Goal: Task Accomplishment & Management: Manage account settings

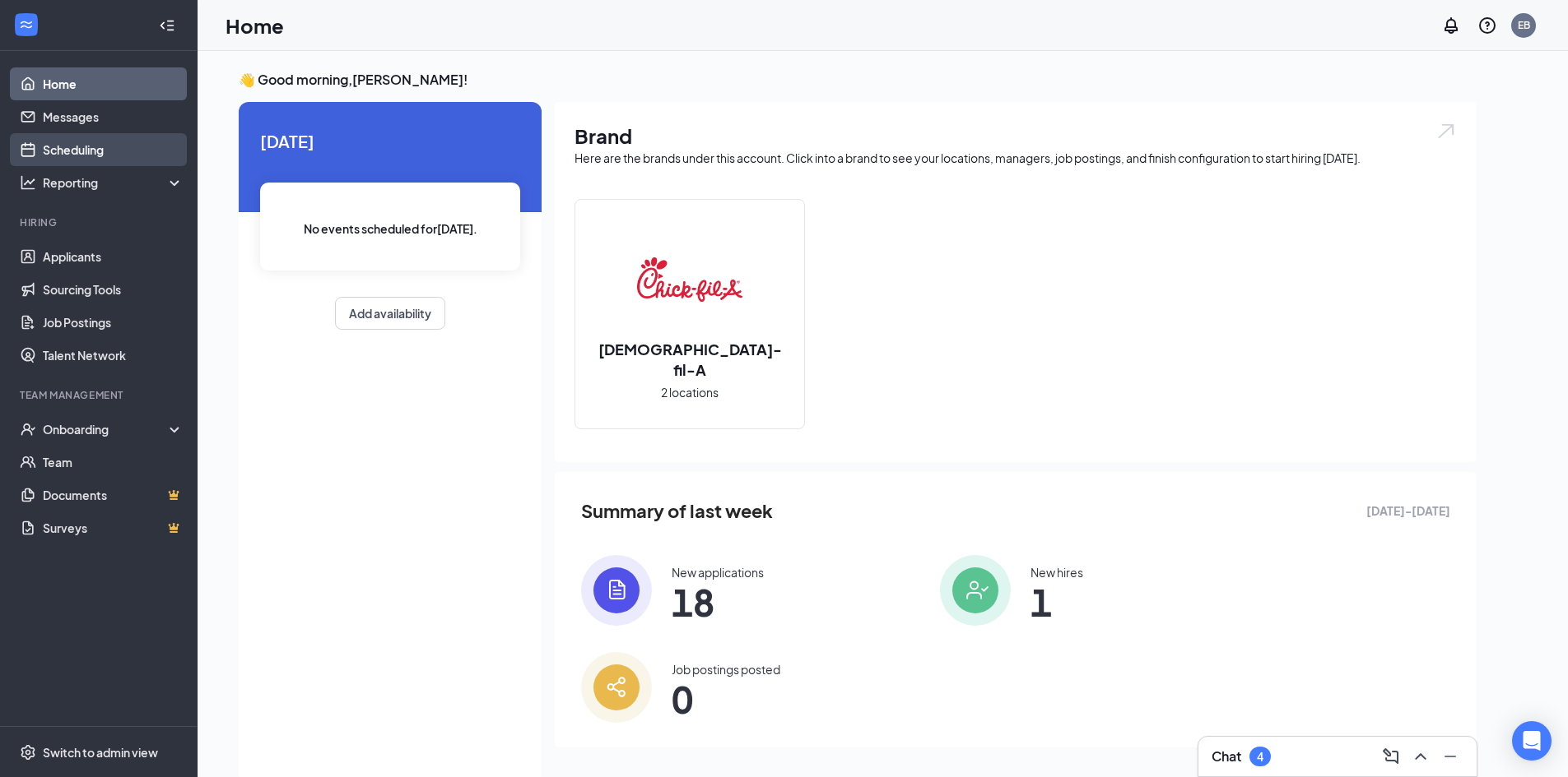
click at [97, 148] on link "Scheduling" at bounding box center [113, 150] width 141 height 33
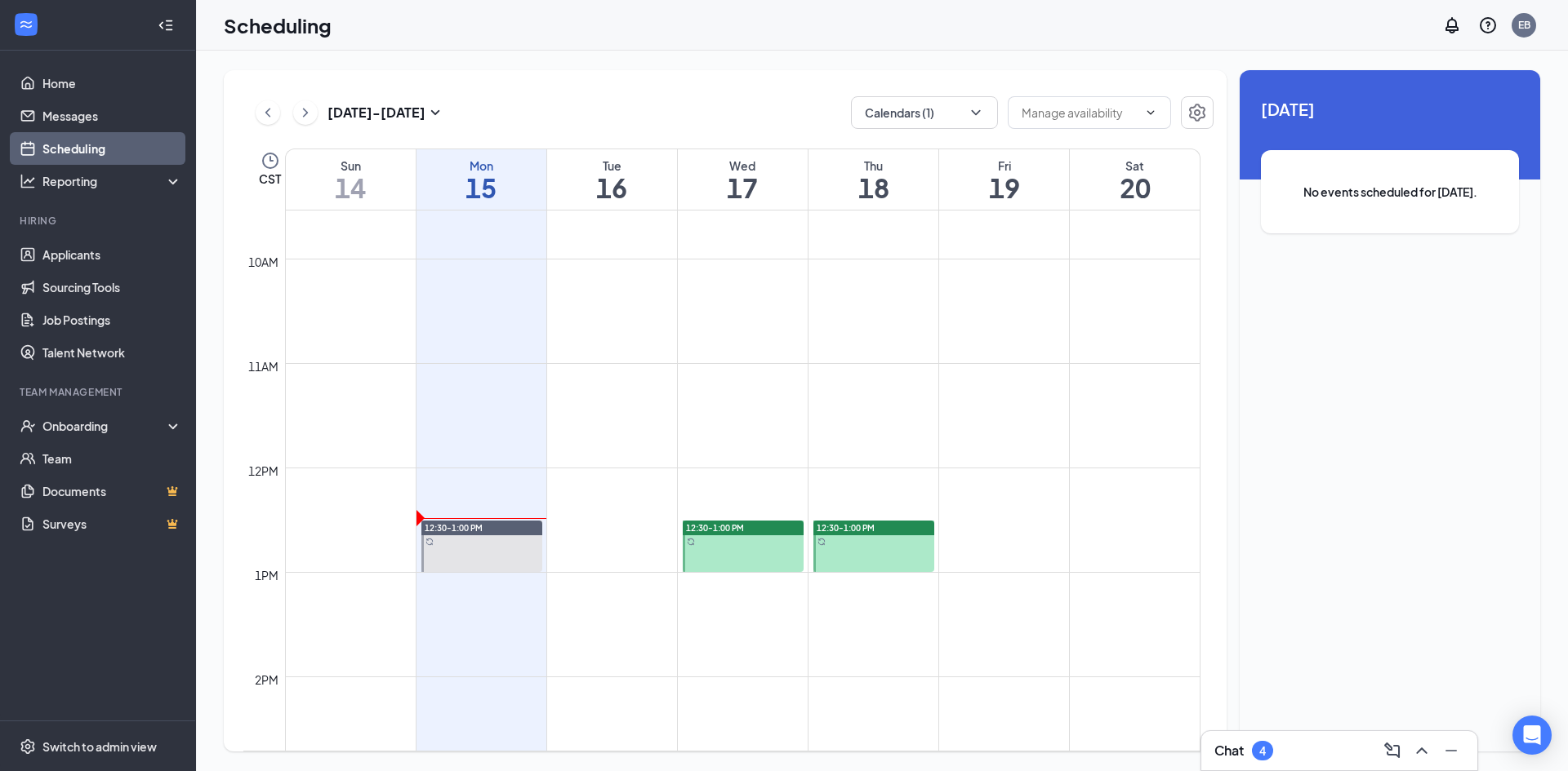
scroll to position [1047, 0]
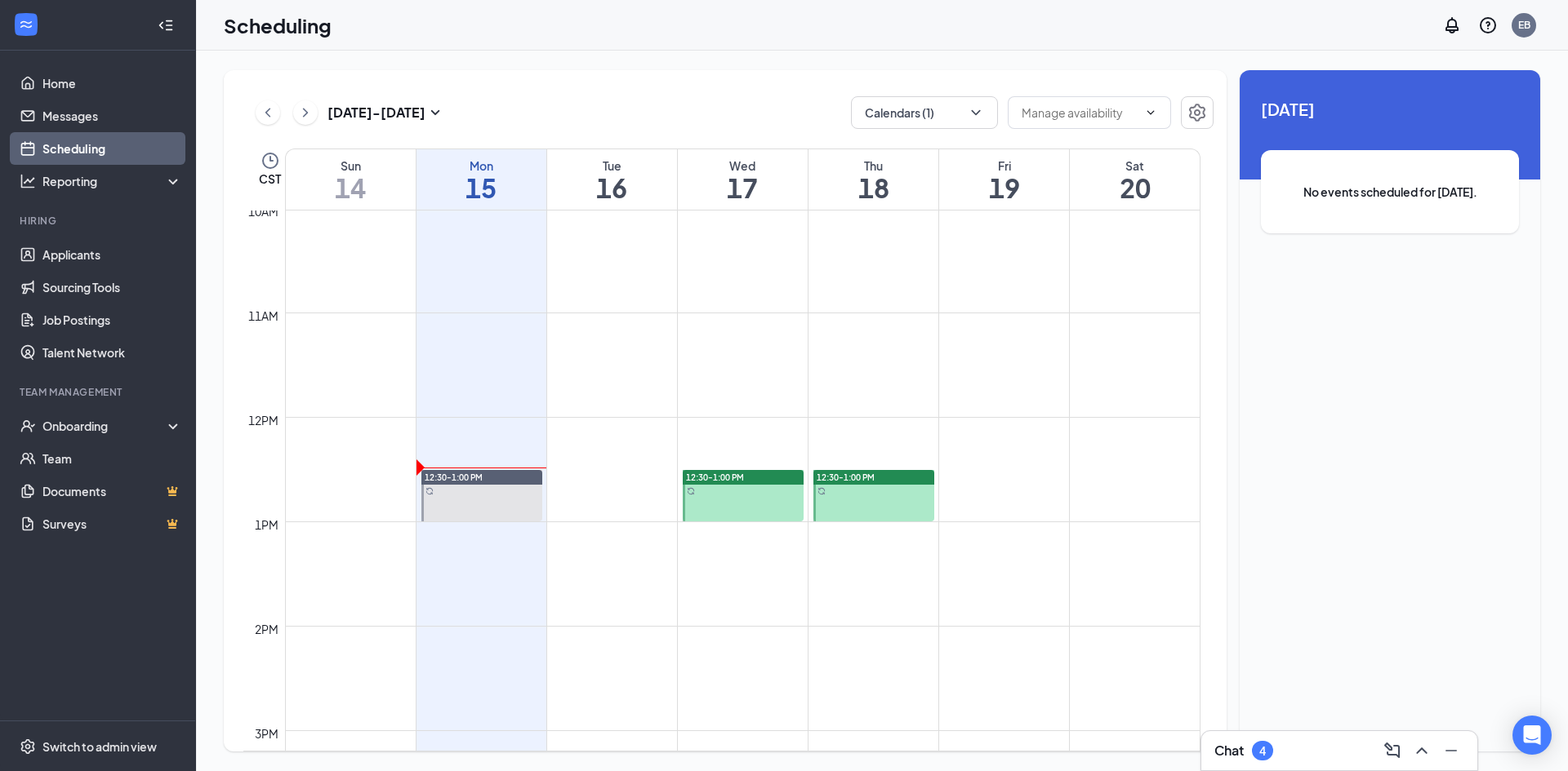
click at [791, 492] on div at bounding box center [743, 496] width 120 height 51
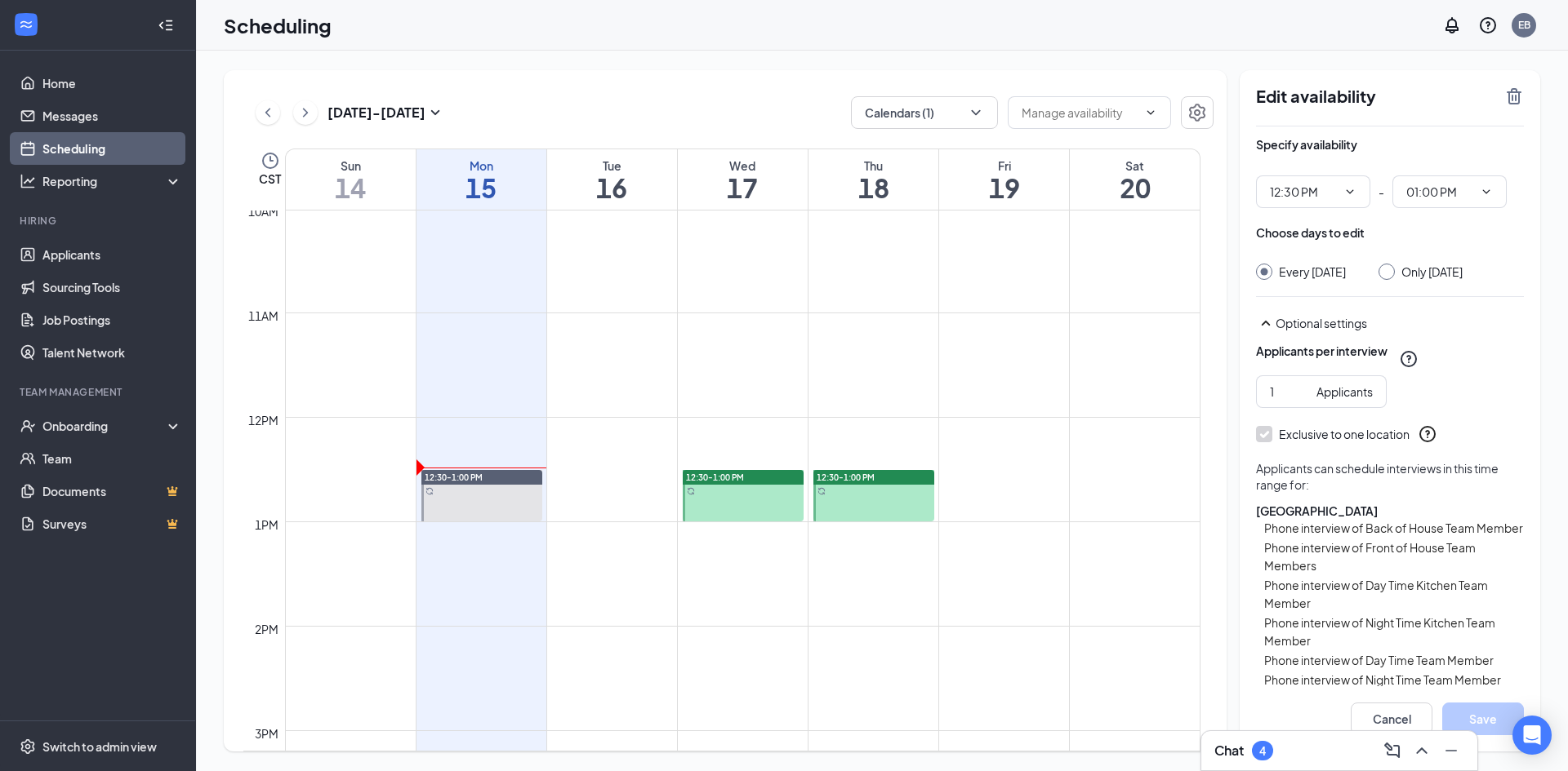
click at [1438, 280] on div "Only [DATE]" at bounding box center [1432, 271] width 62 height 16
click at [1389, 275] on input "Only [DATE]" at bounding box center [1383, 269] width 11 height 11
radio input "true"
radio input "false"
click at [1519, 89] on icon "TrashOutline" at bounding box center [1513, 96] width 20 height 20
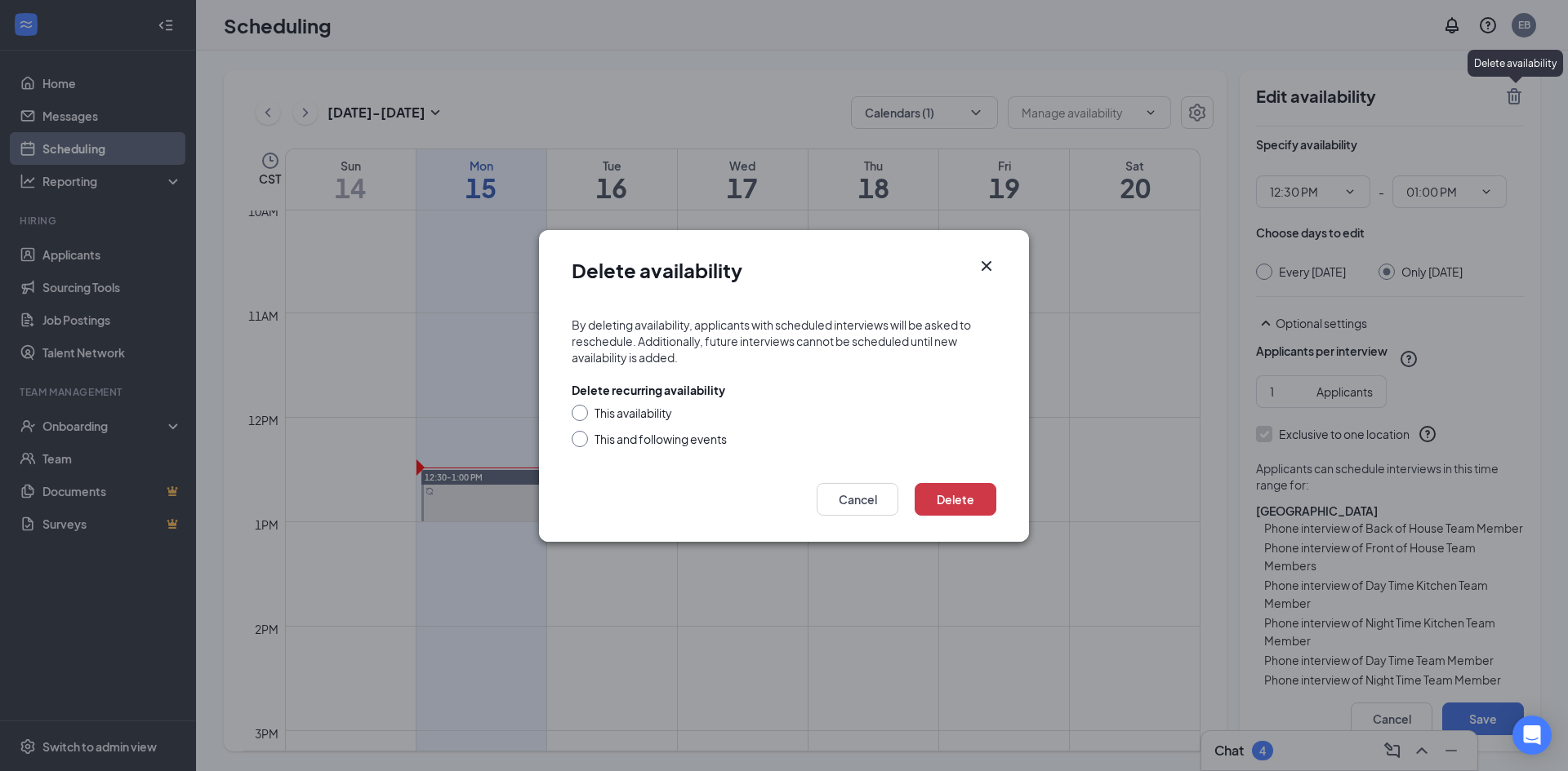
click at [639, 412] on div "This availability" at bounding box center [634, 412] width 78 height 16
click at [583, 412] on input "This availability" at bounding box center [576, 410] width 11 height 11
radio input "true"
click at [937, 489] on button "Delete" at bounding box center [955, 500] width 81 height 33
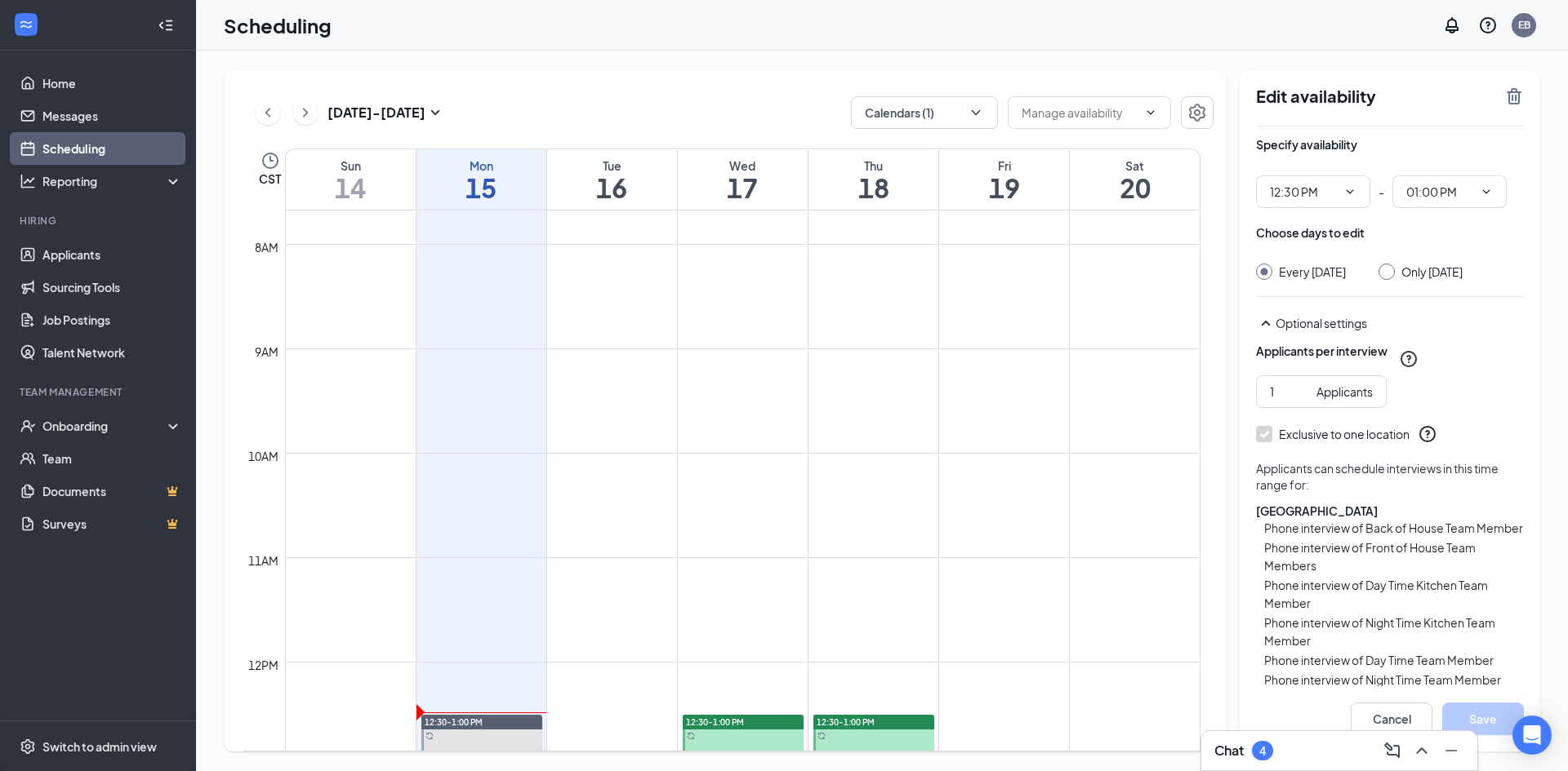
scroll to position [966, 0]
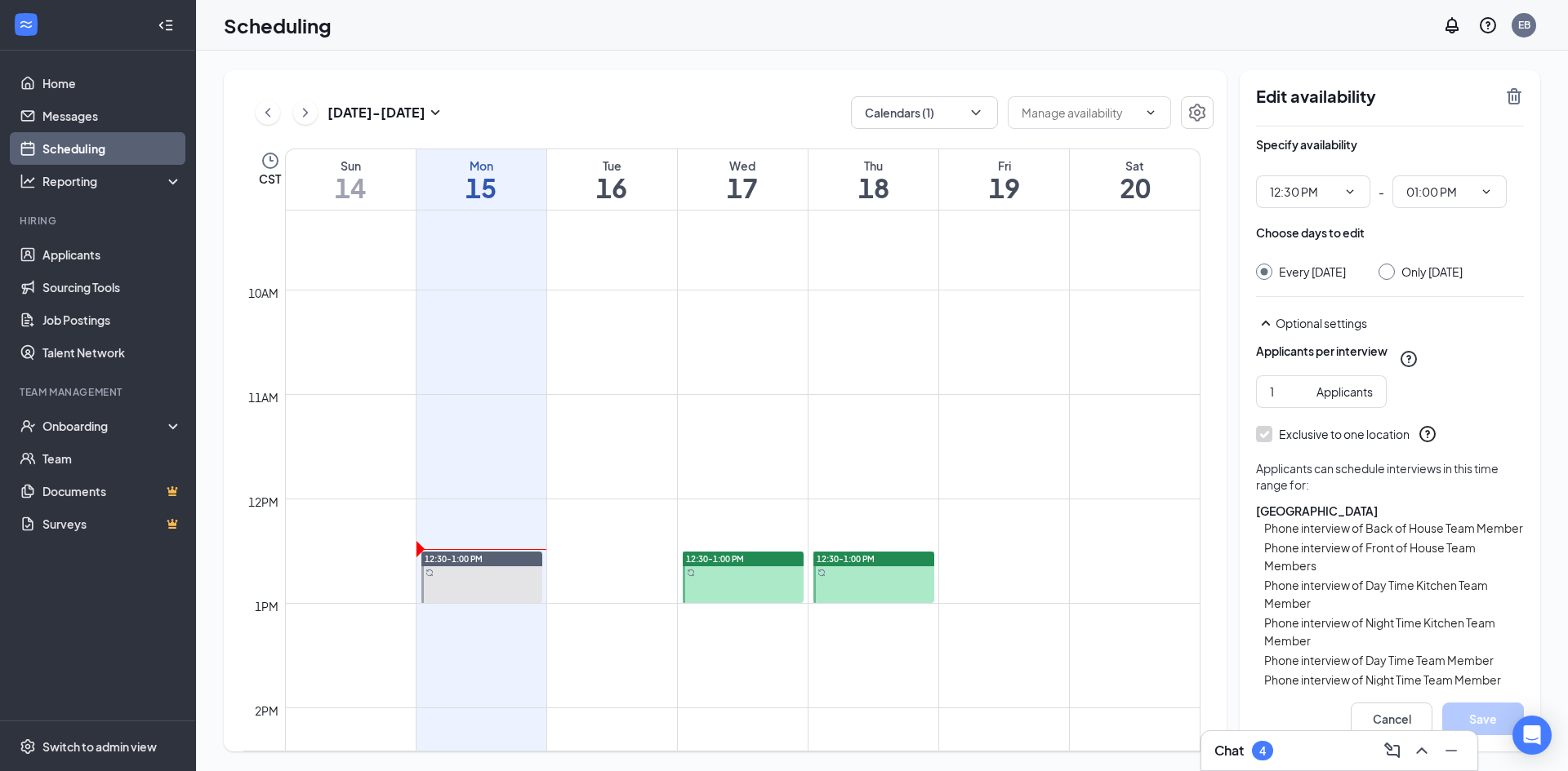
click at [747, 585] on div at bounding box center [743, 577] width 120 height 51
click at [1430, 268] on div "Only [DATE]" at bounding box center [1432, 271] width 62 height 16
click at [1389, 268] on input "Only [DATE]" at bounding box center [1383, 269] width 11 height 11
radio input "true"
radio input "false"
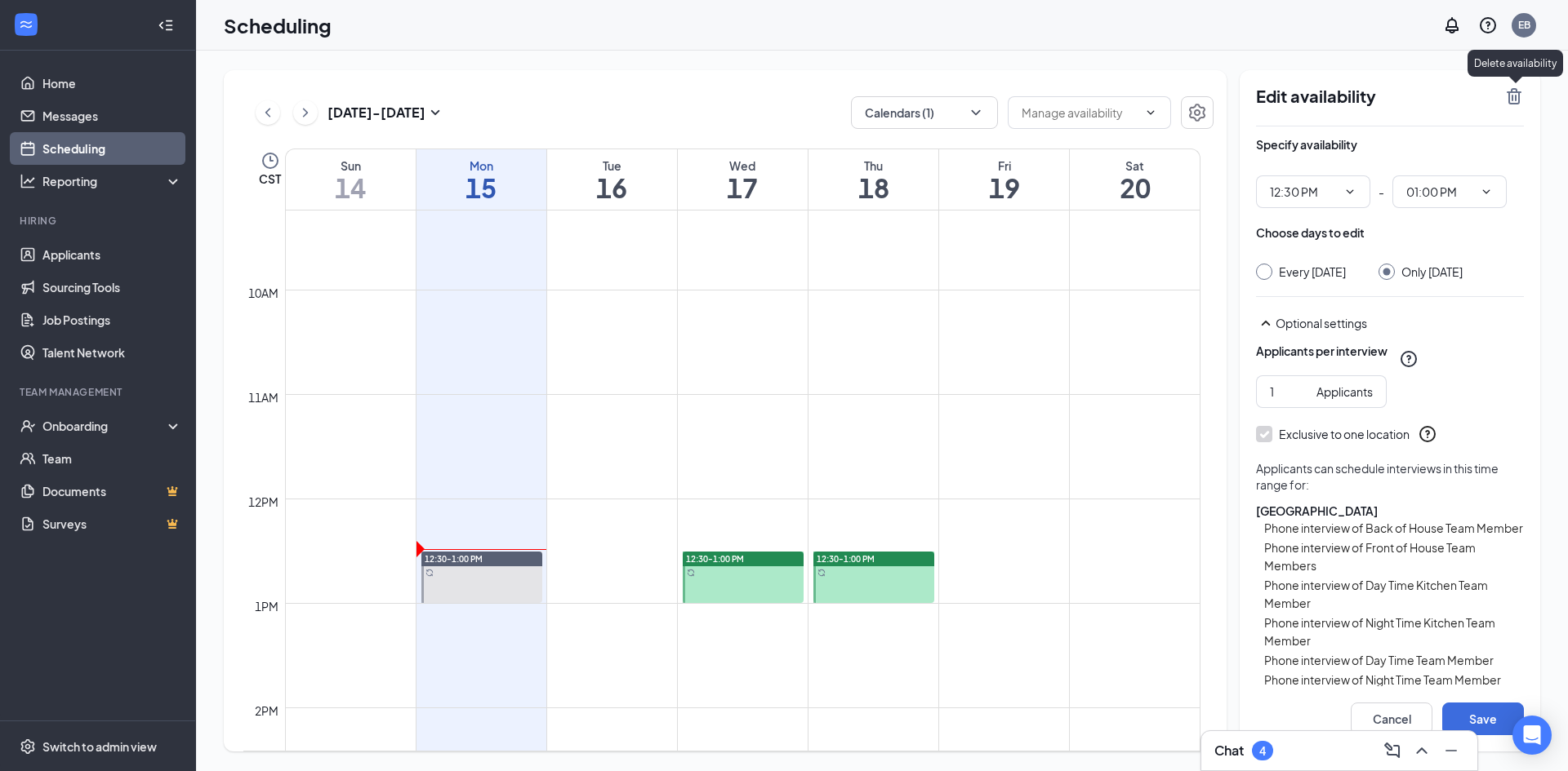
click at [1516, 104] on icon "TrashOutline" at bounding box center [1513, 96] width 15 height 16
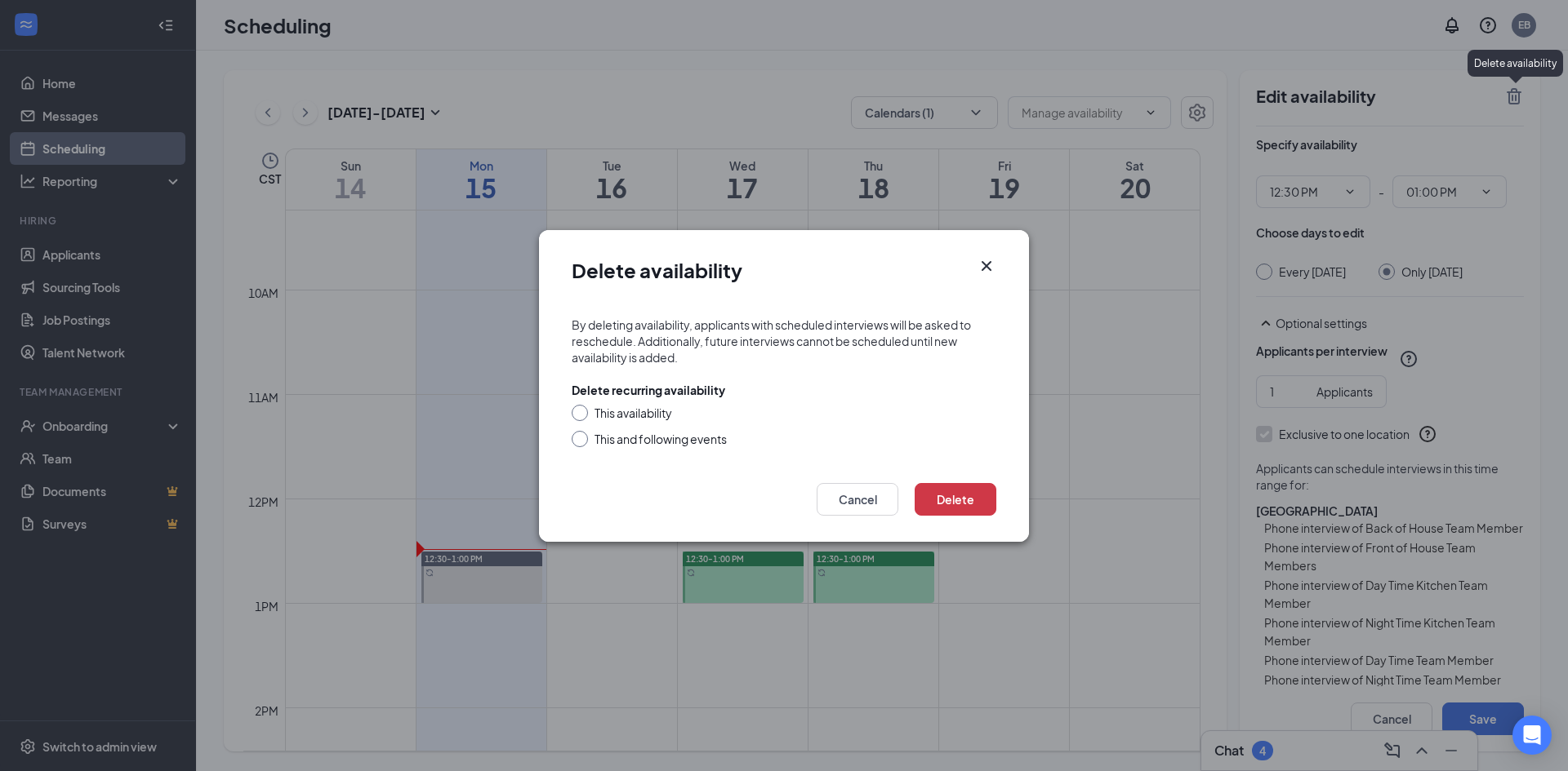
click at [658, 412] on div "This availability" at bounding box center [634, 412] width 78 height 16
click at [583, 412] on input "This availability" at bounding box center [576, 410] width 11 height 11
radio input "true"
click at [981, 496] on button "Delete" at bounding box center [955, 500] width 81 height 33
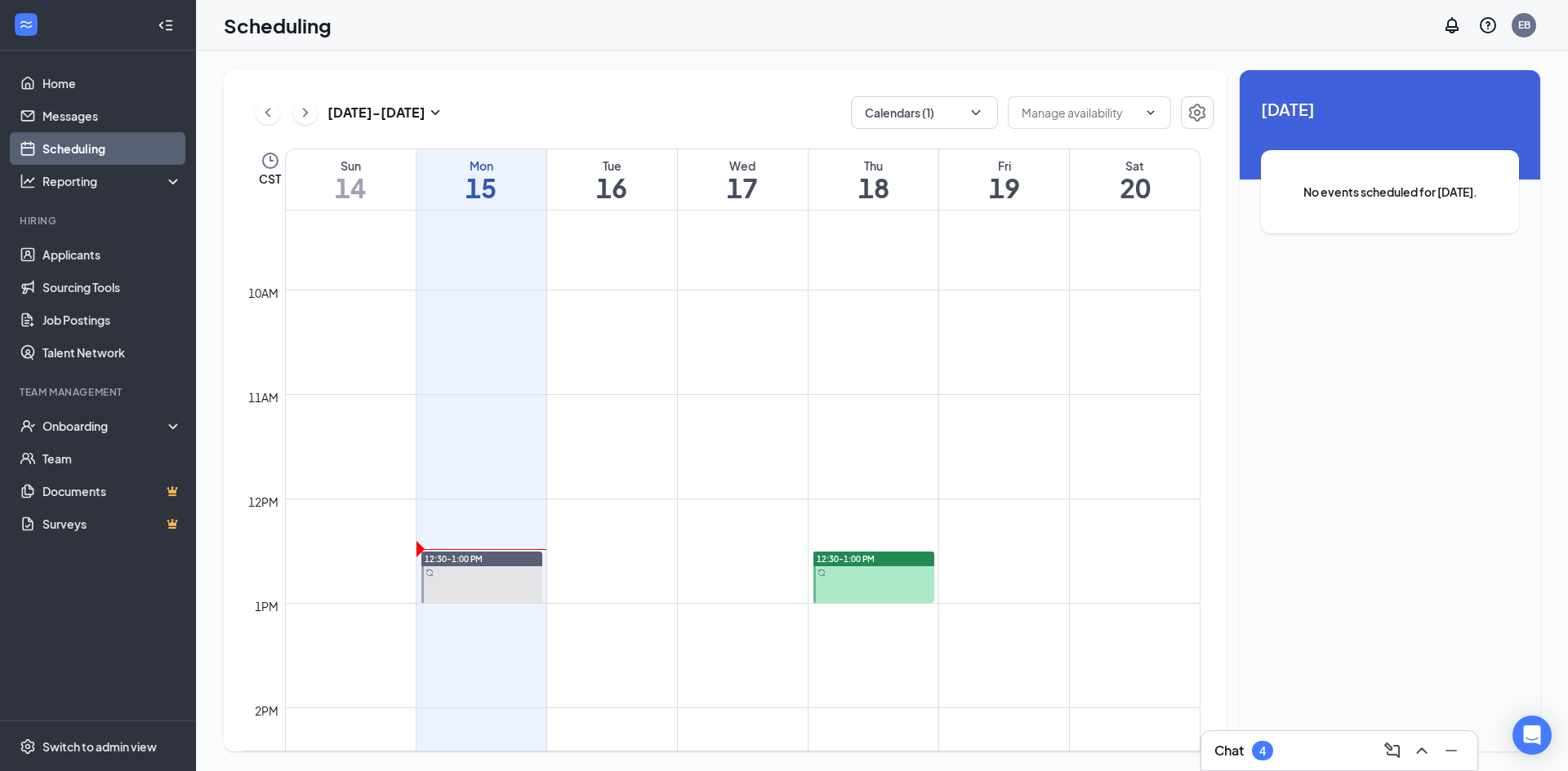
click at [811, 614] on td at bounding box center [743, 616] width 915 height 26
click at [840, 585] on div at bounding box center [873, 577] width 120 height 51
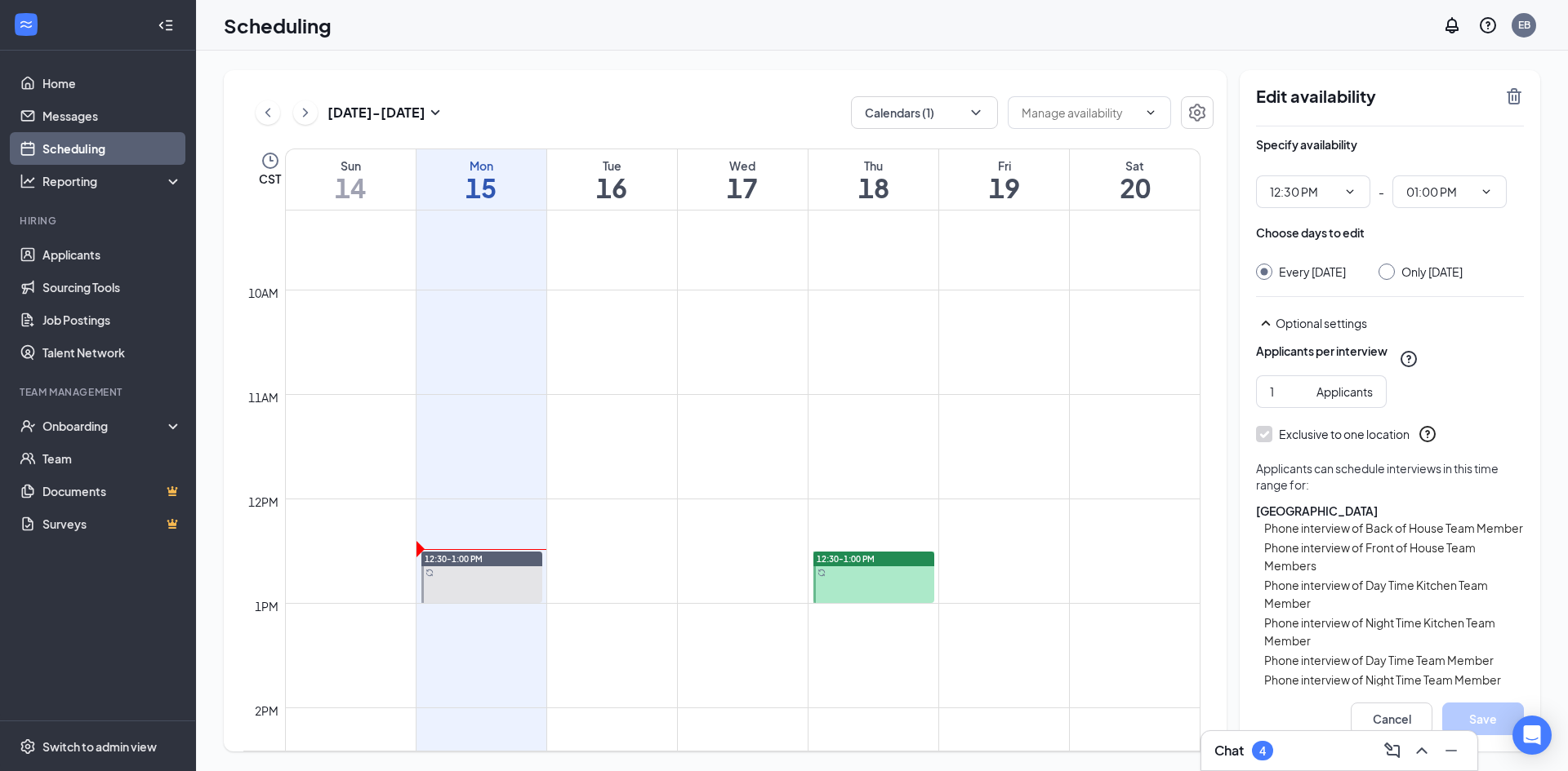
click at [1441, 250] on div "Choose days to edit" at bounding box center [1389, 241] width 268 height 33
click at [1440, 276] on div "Only [DATE]" at bounding box center [1432, 271] width 62 height 16
click at [1389, 275] on input "Only [DATE]" at bounding box center [1383, 269] width 11 height 11
radio input "true"
radio input "false"
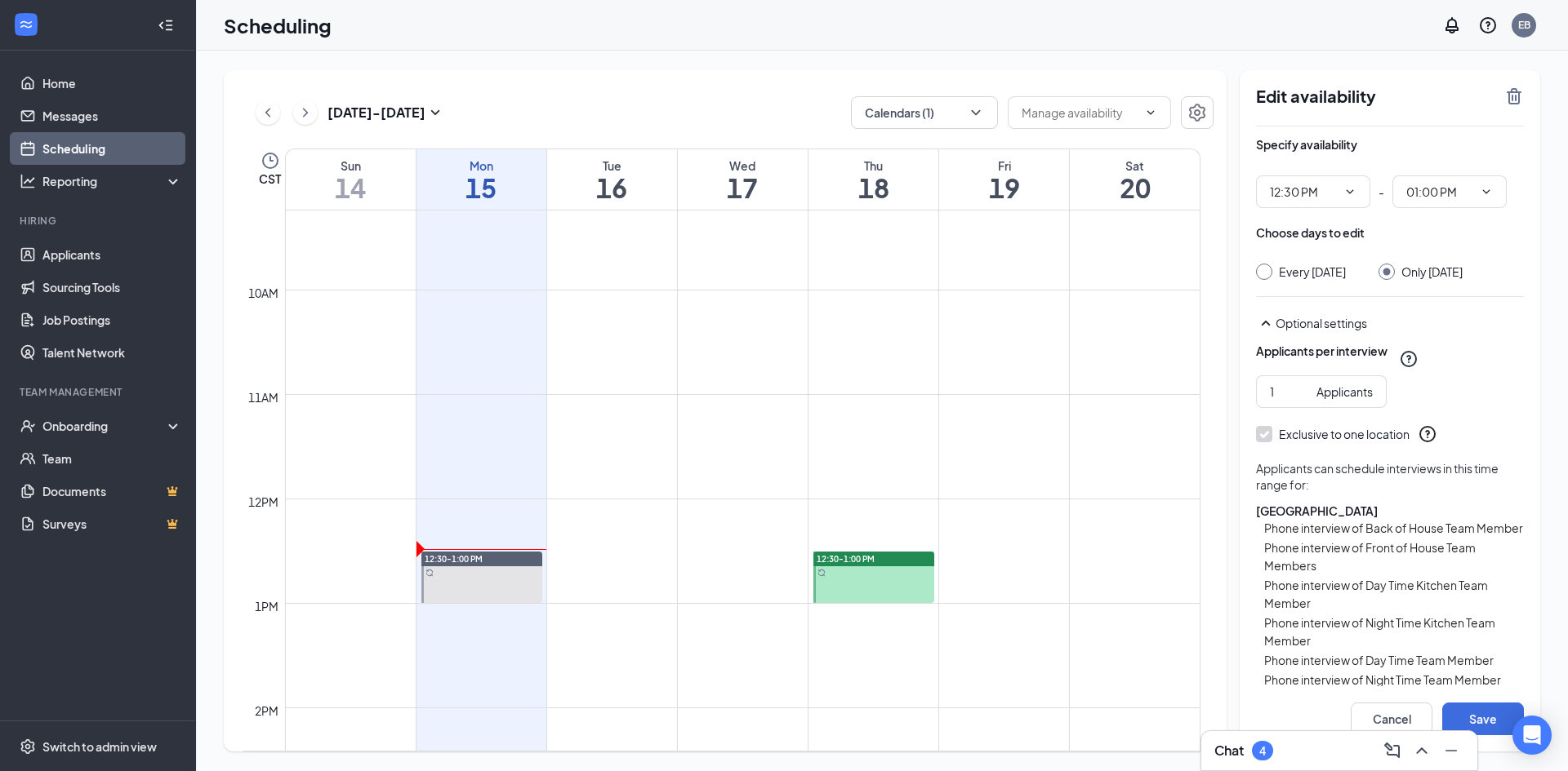
click at [1516, 94] on icon "TrashOutline" at bounding box center [1513, 96] width 20 height 20
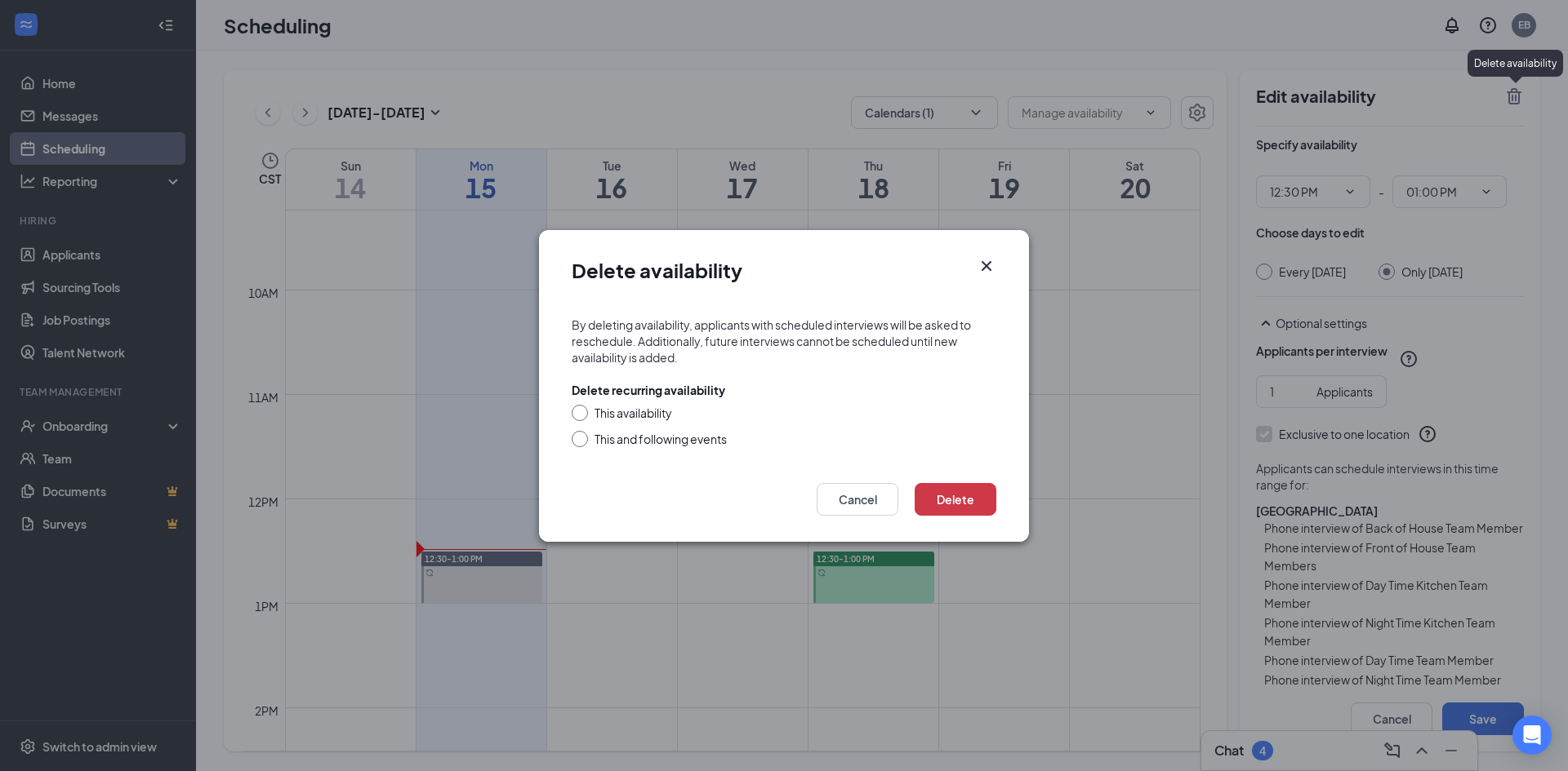
click at [655, 417] on div "This availability" at bounding box center [634, 412] width 78 height 16
click at [583, 416] on input "This availability" at bounding box center [576, 410] width 11 height 11
radio input "true"
click at [953, 501] on button "Delete" at bounding box center [955, 500] width 81 height 33
click at [953, 501] on button "submit" at bounding box center [955, 500] width 81 height 33
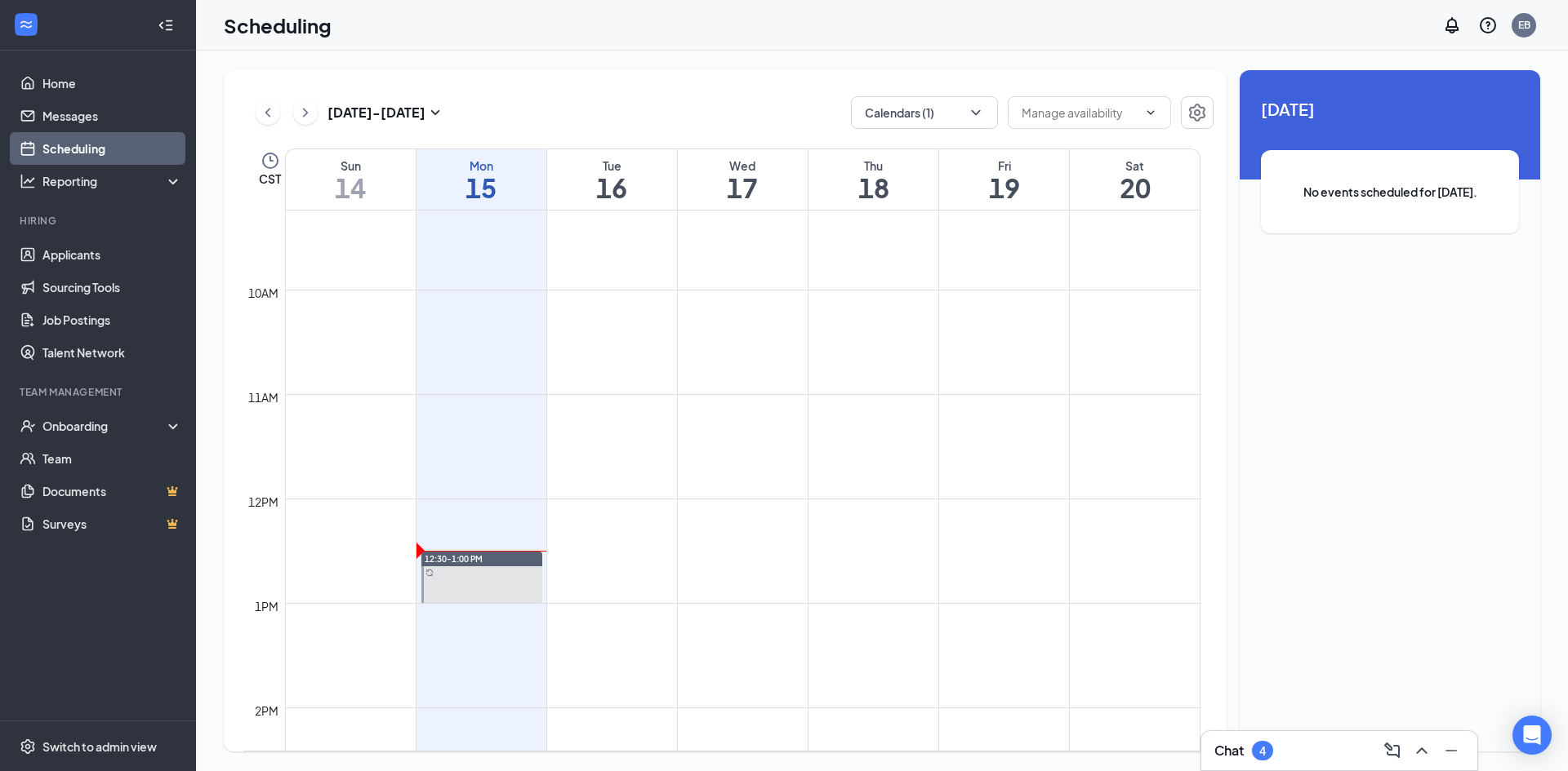
click at [1291, 752] on div "Chat 4" at bounding box center [1339, 751] width 250 height 26
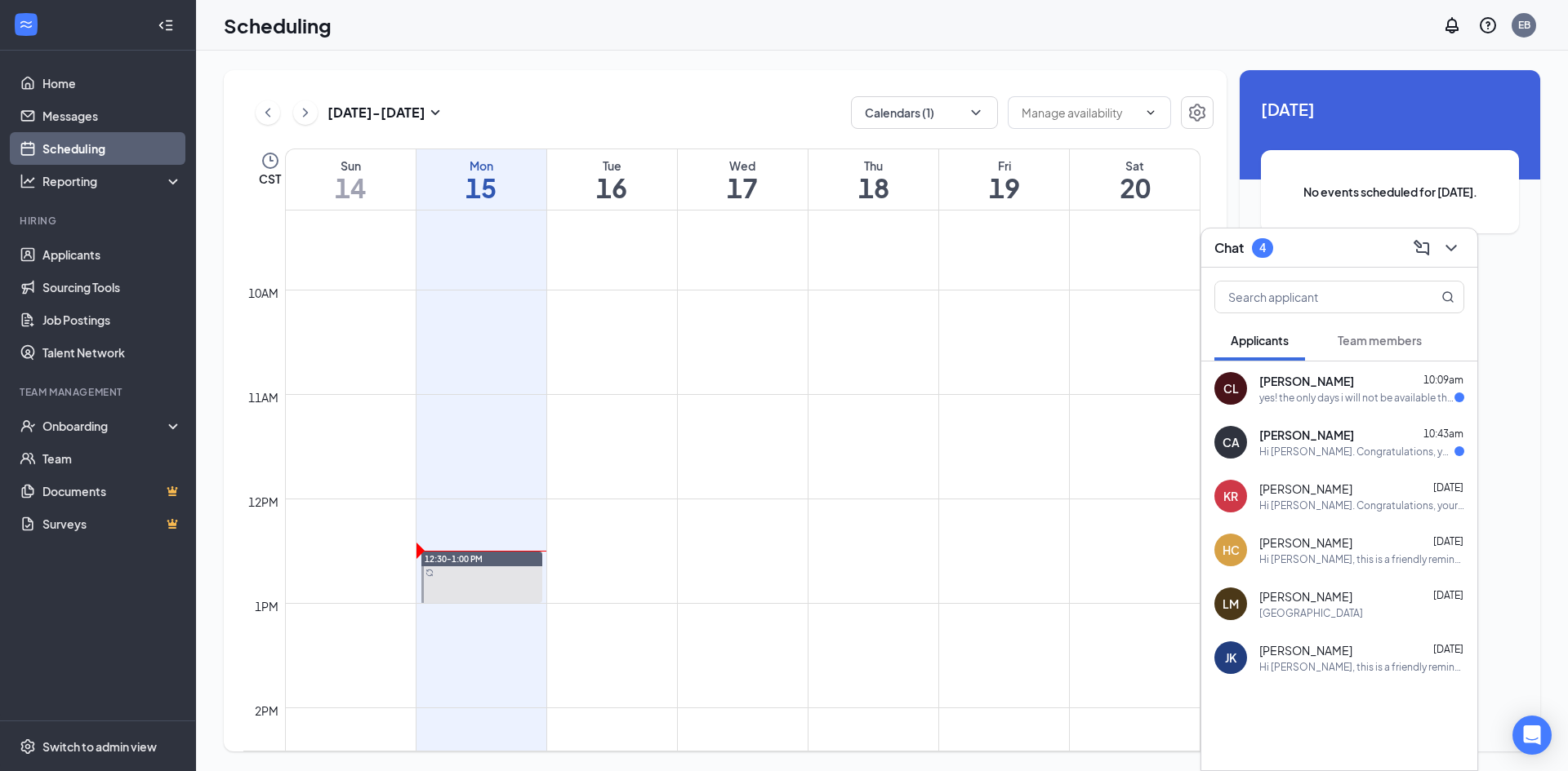
click at [1410, 454] on div "Hi [PERSON_NAME]. Congratulations, your meeting with [DEMOGRAPHIC_DATA]-fil-A f…" at bounding box center [1357, 451] width 195 height 14
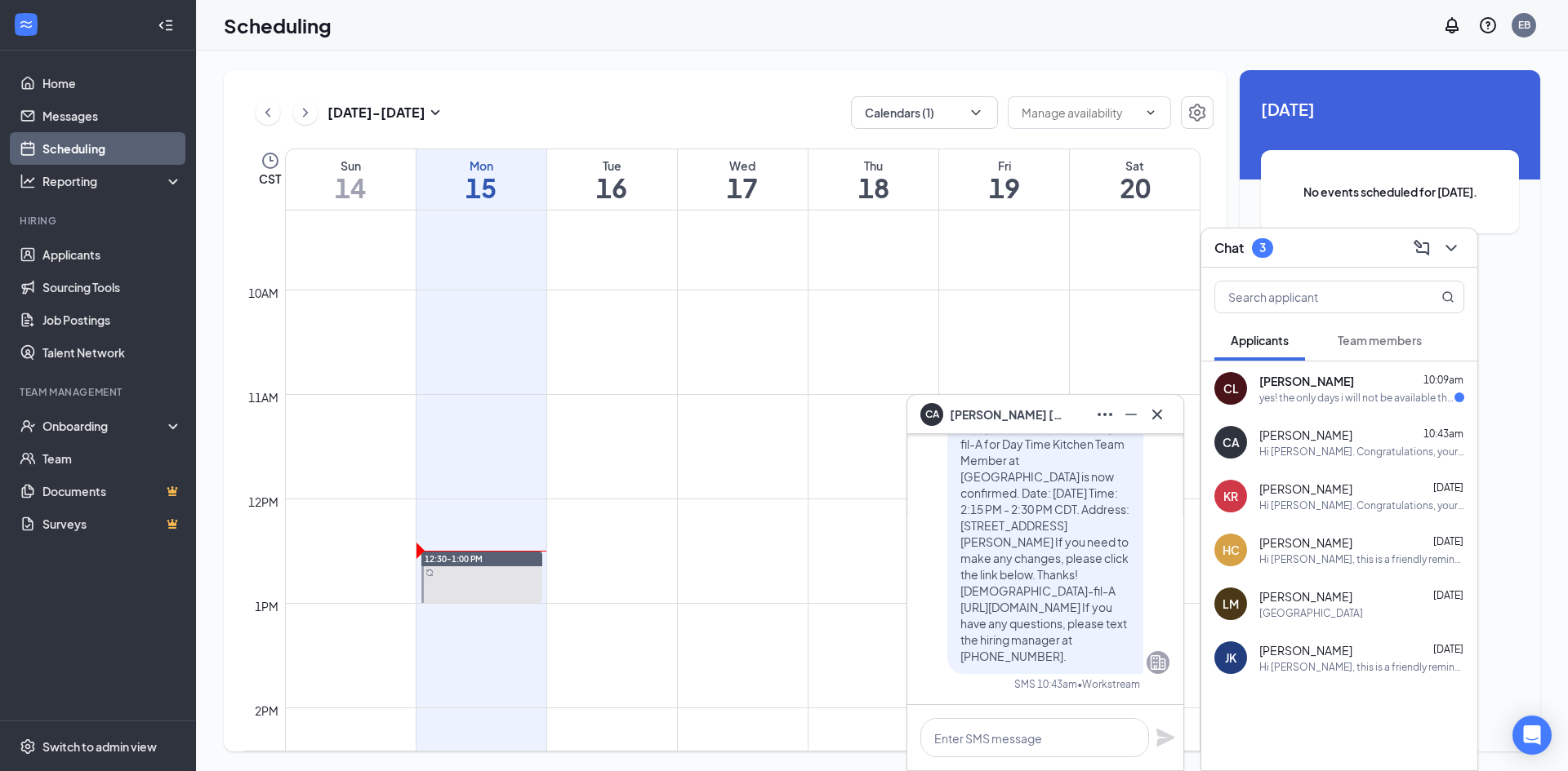
scroll to position [-81, 0]
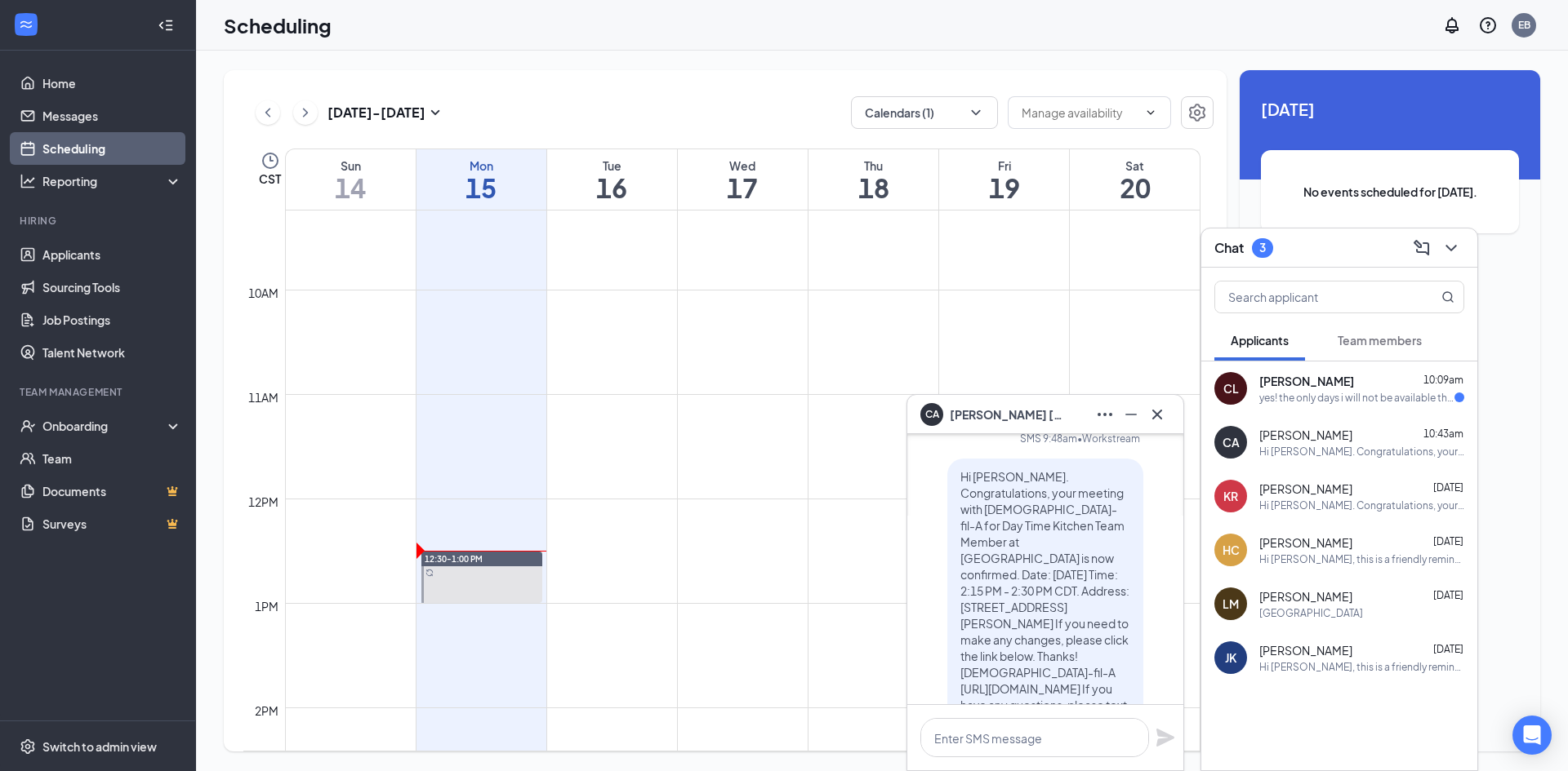
click at [1163, 414] on icon "Cross" at bounding box center [1157, 414] width 20 height 20
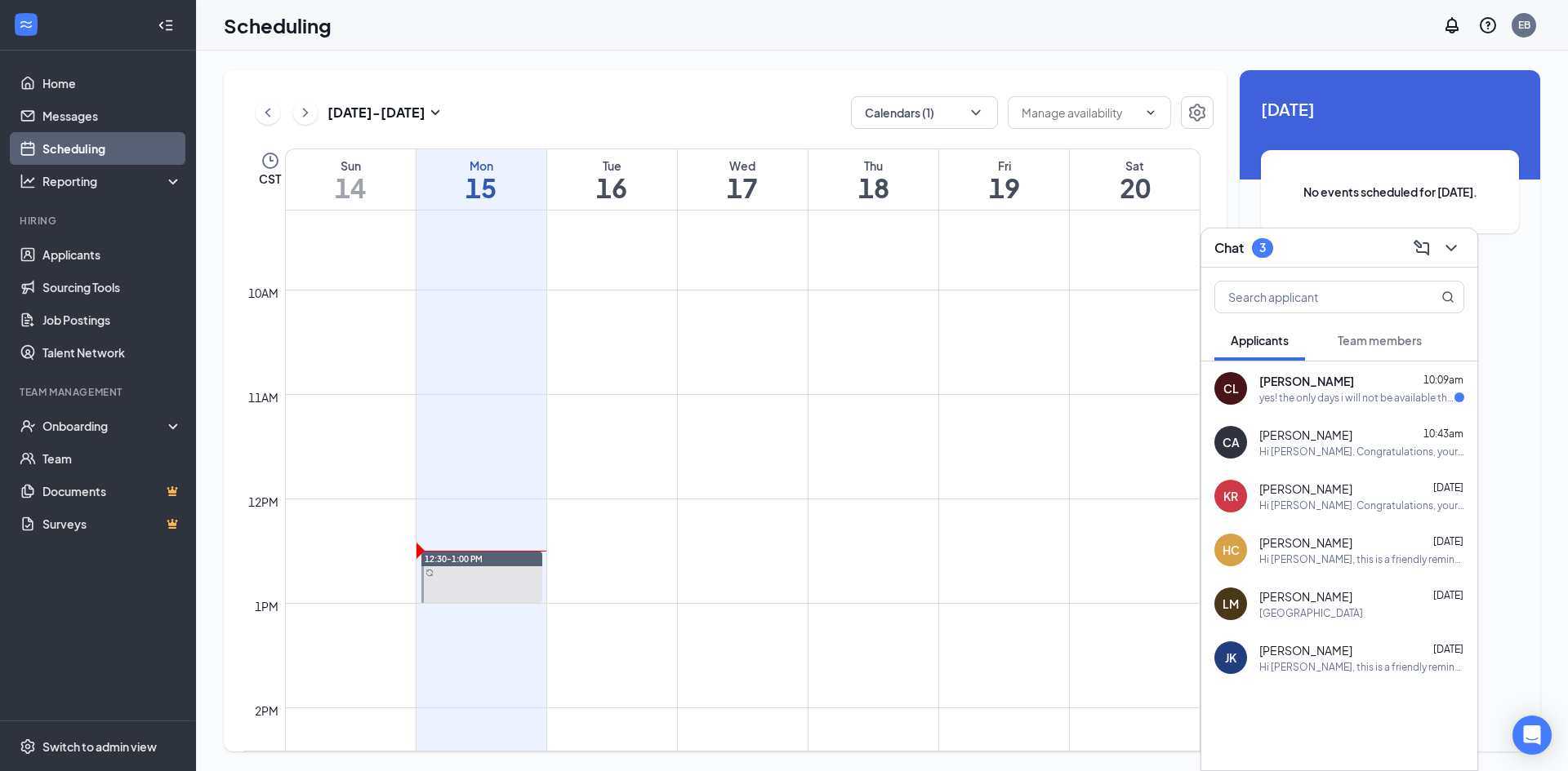
click at [1278, 396] on div "yes! the only days i will not be available this week are [DATE] and [DATE]. [DA…" at bounding box center [1357, 398] width 195 height 14
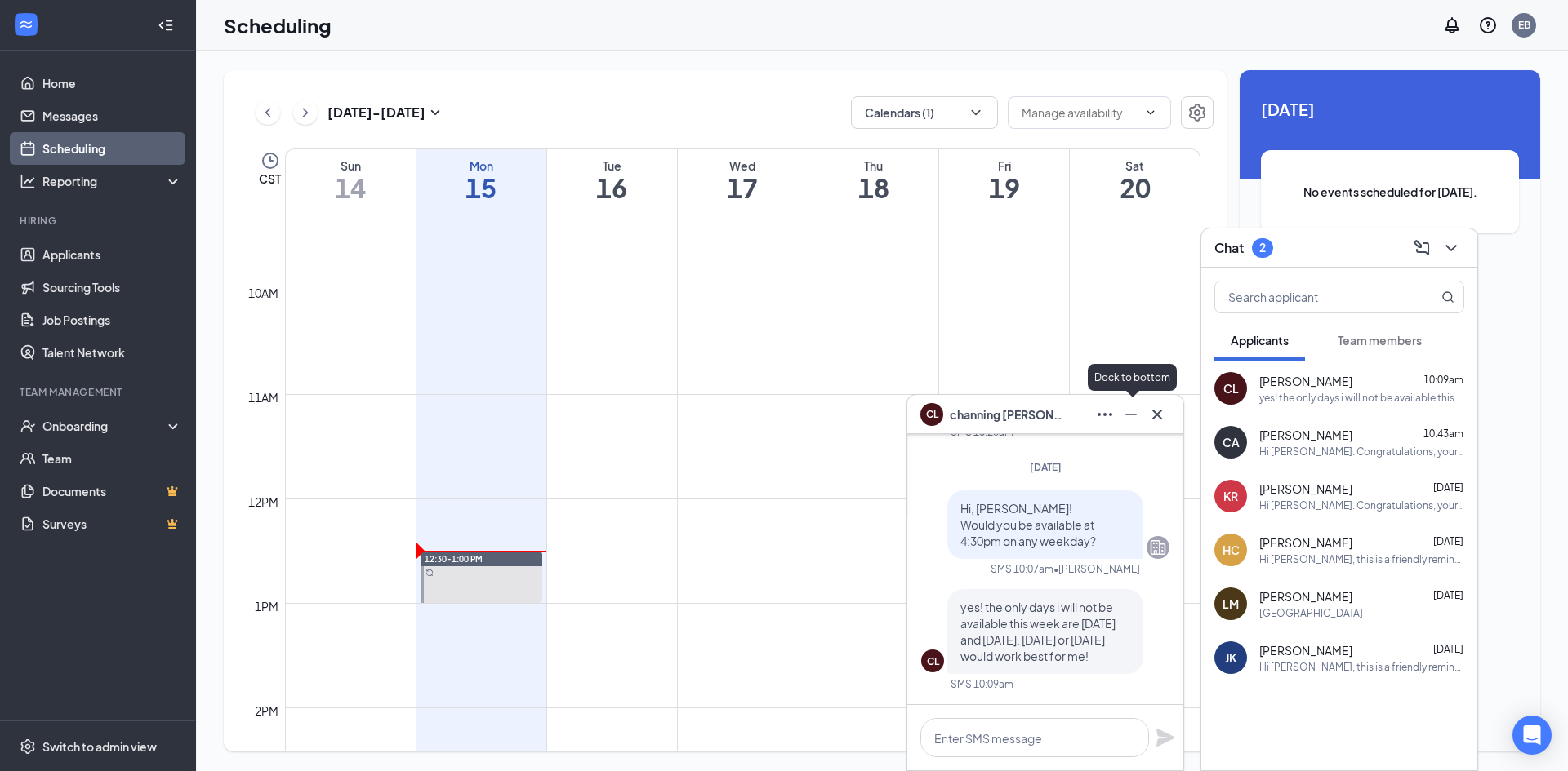
click at [1131, 417] on icon "Minimize" at bounding box center [1131, 414] width 20 height 20
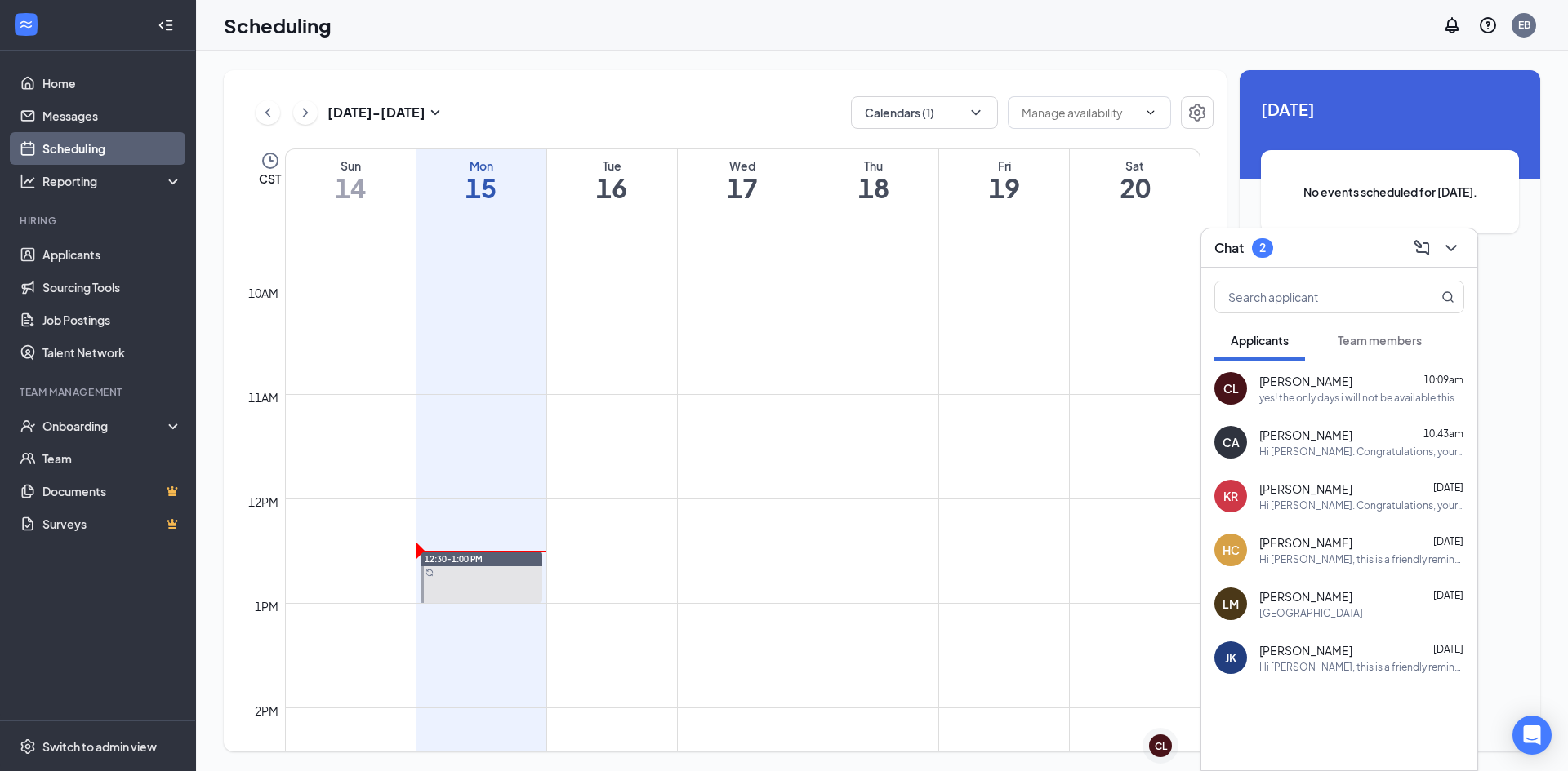
click at [1336, 341] on button "Team members" at bounding box center [1379, 340] width 117 height 41
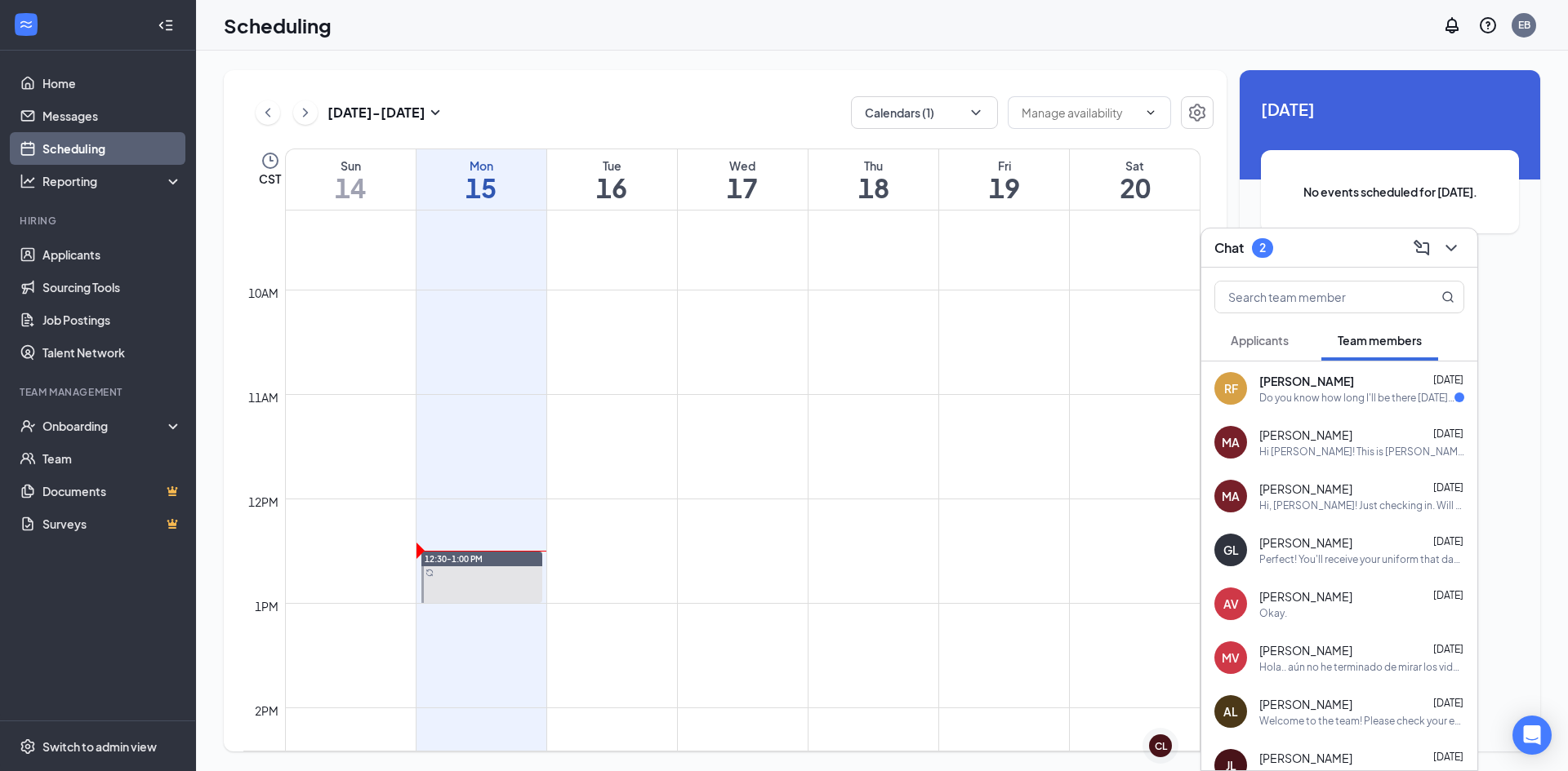
click at [1311, 387] on span "[PERSON_NAME]" at bounding box center [1306, 381] width 94 height 16
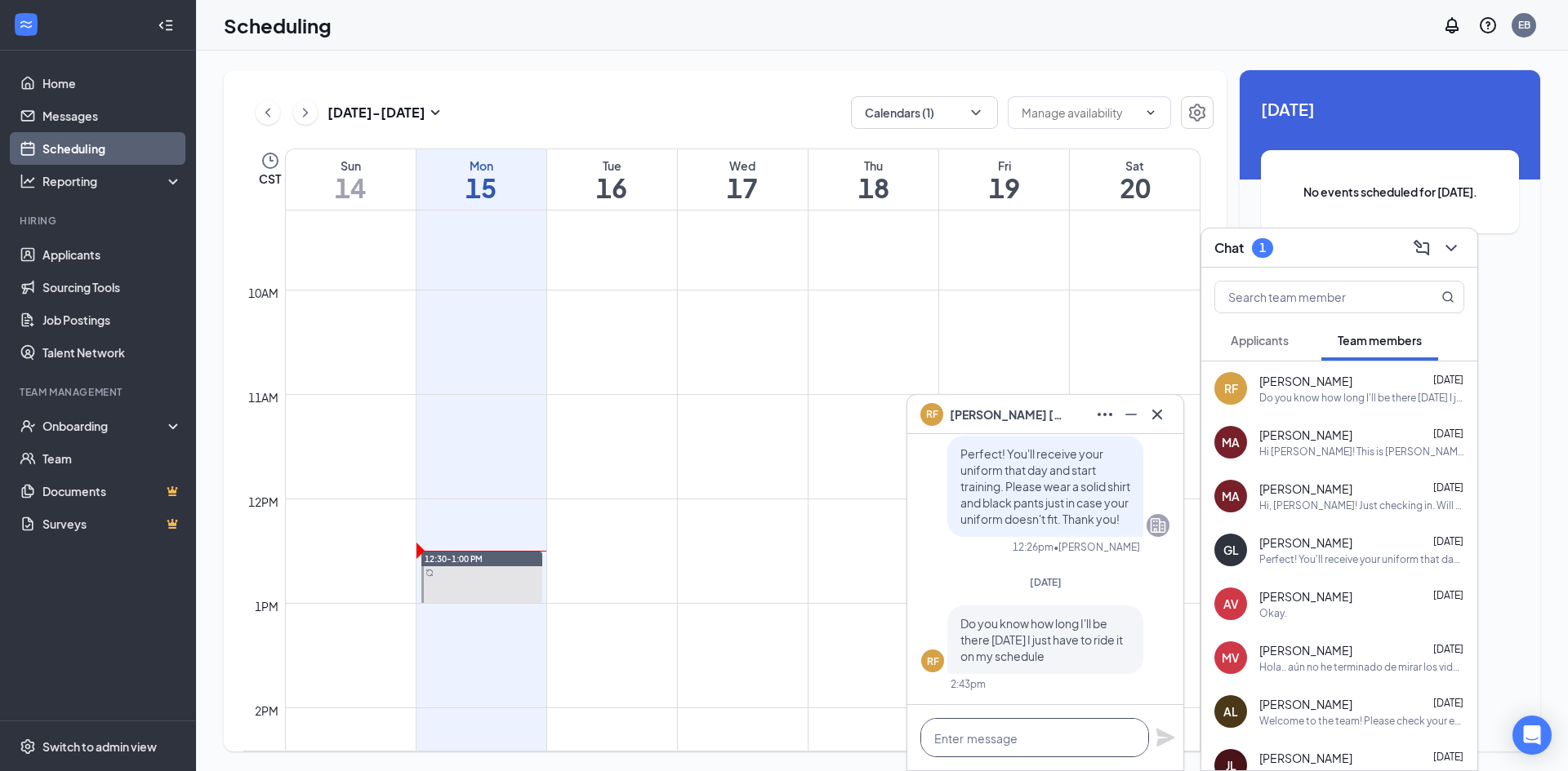
click at [1051, 742] on textarea at bounding box center [1035, 737] width 229 height 39
click at [1051, 742] on textarea "To enrich screen reader interactions, please activate Accessibility in Grammarl…" at bounding box center [1035, 737] width 229 height 39
click at [986, 742] on textarea "To enrich screen reader interactions, please activate Accessibility in Grammarl…" at bounding box center [1035, 737] width 229 height 39
type textarea "Orientation is typically 1.5-2 hours"
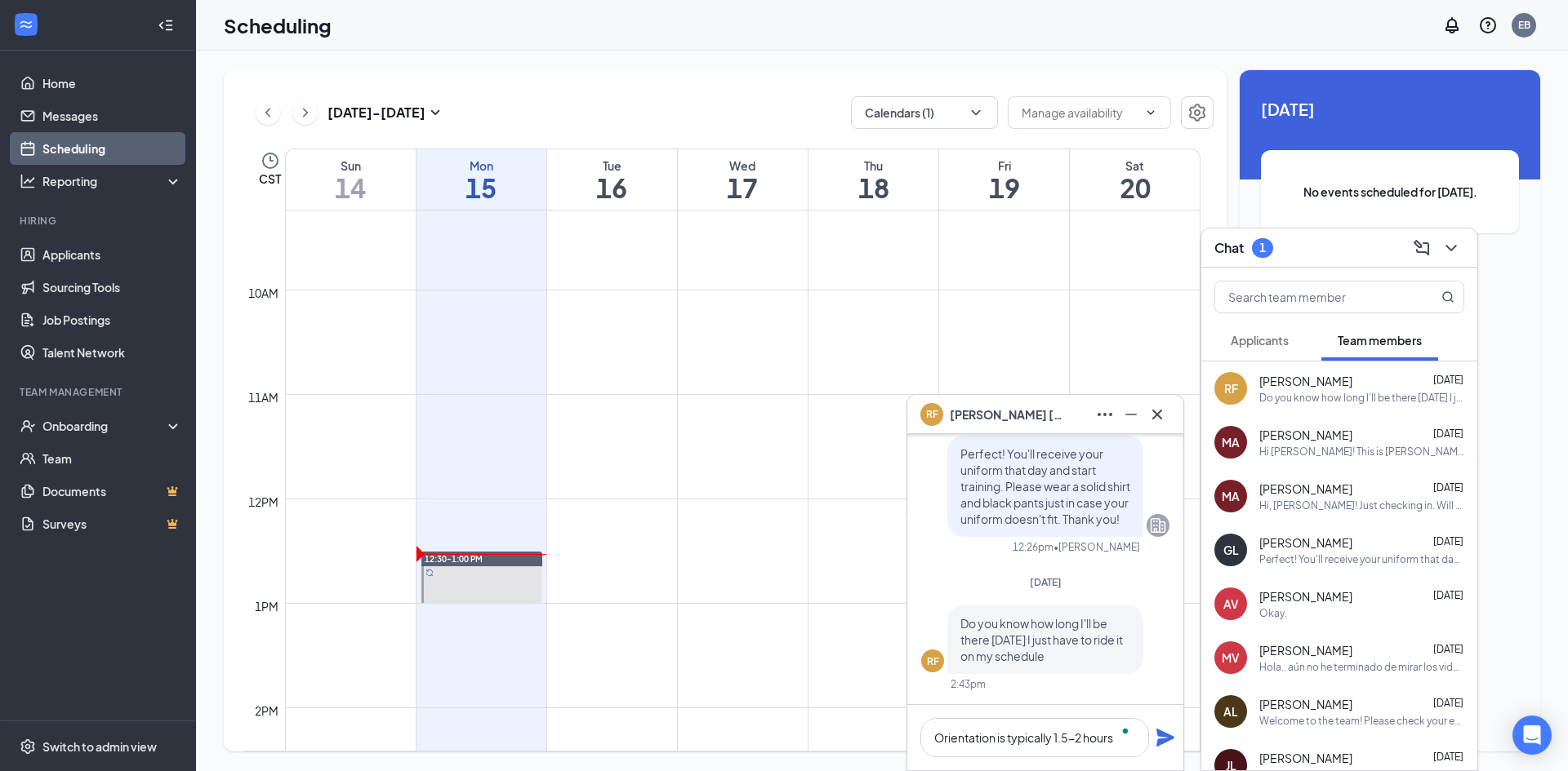
click at [1169, 732] on icon "Plane" at bounding box center [1165, 737] width 20 height 20
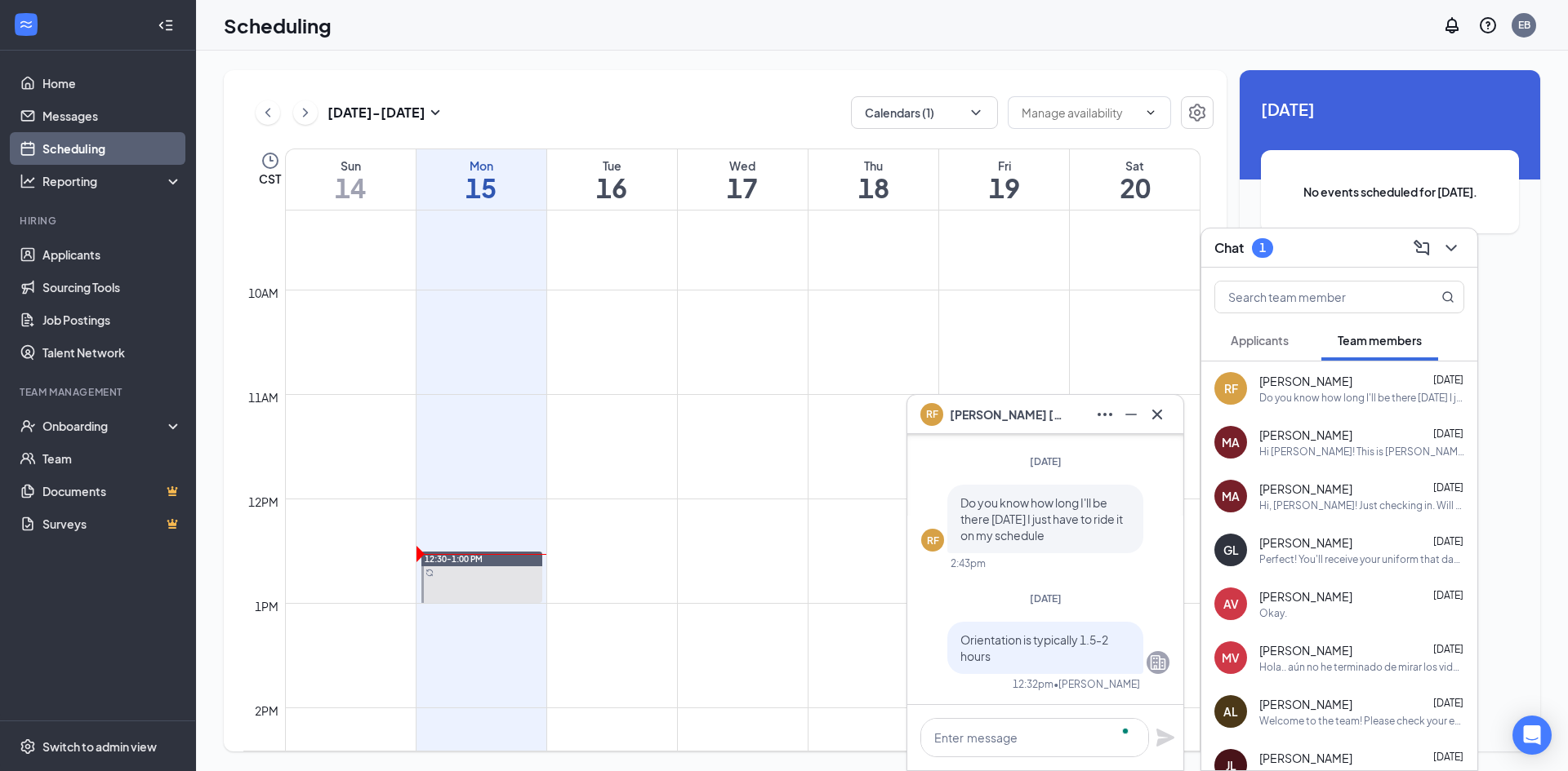
scroll to position [0, 0]
click at [1157, 410] on icon "Cross" at bounding box center [1157, 414] width 20 height 20
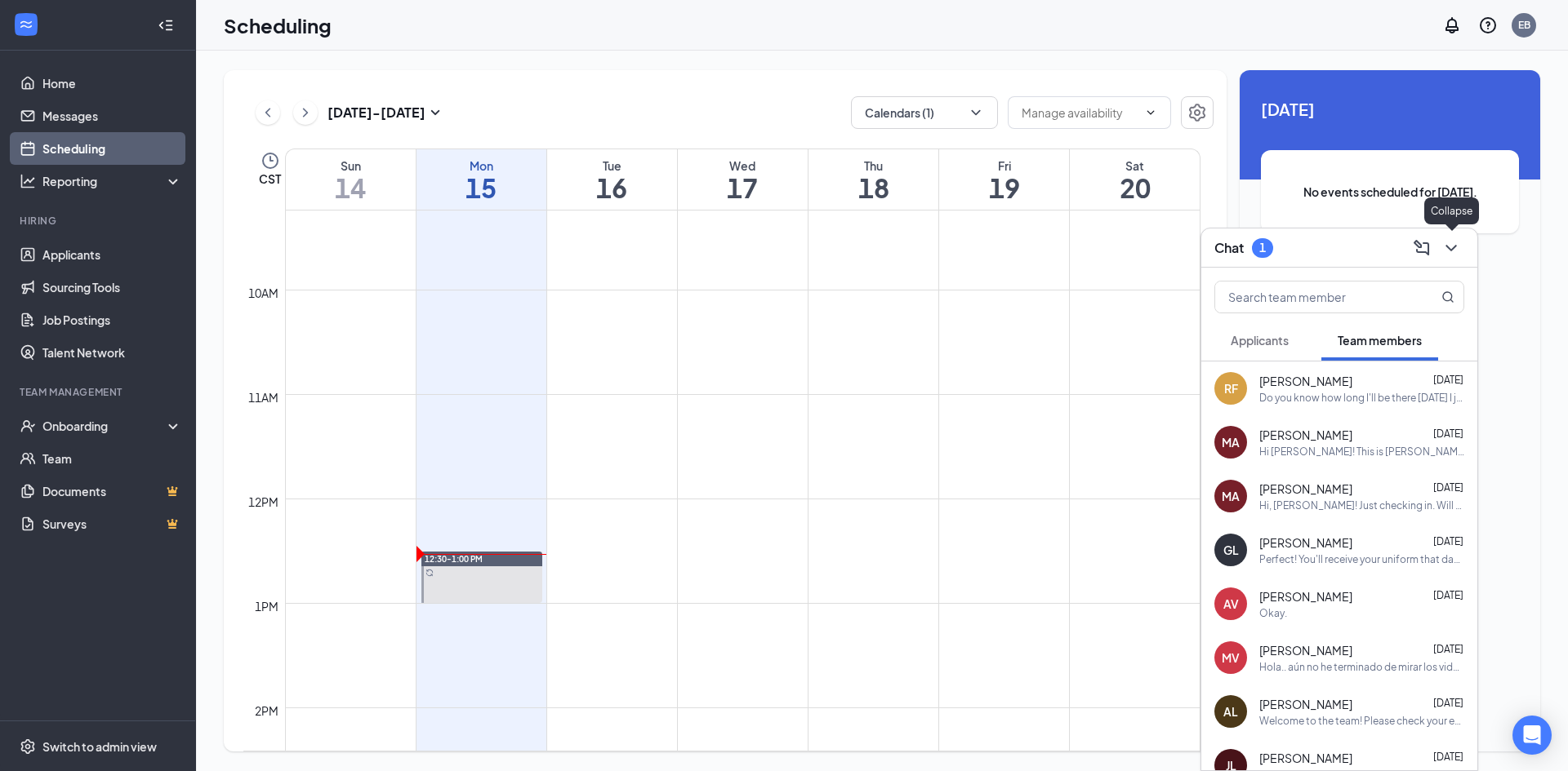
click at [1455, 238] on icon "ChevronDown" at bounding box center [1451, 248] width 20 height 20
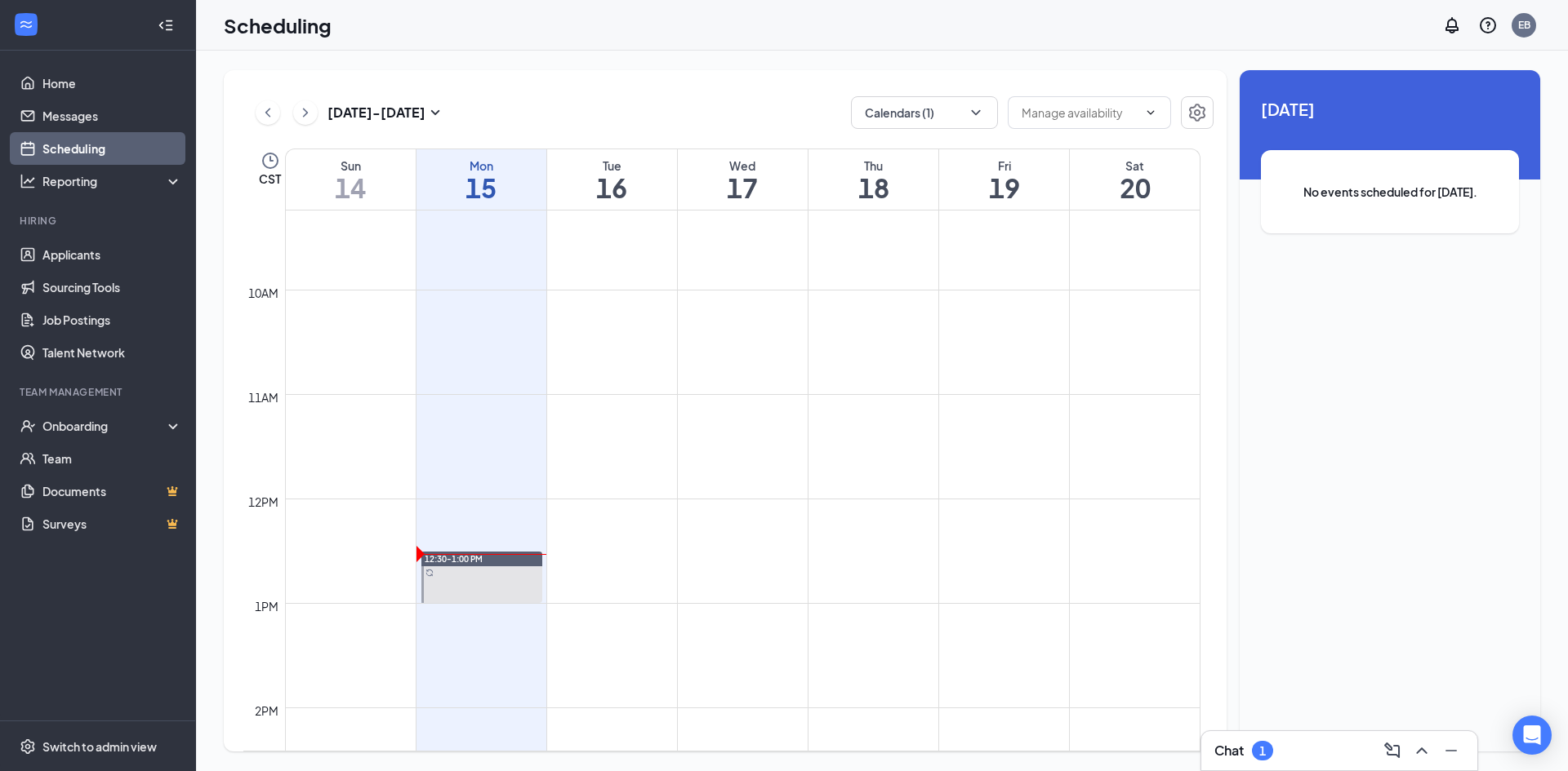
click at [81, 236] on li "Hiring Applicants Sourcing Tools Job Postings Talent Network" at bounding box center [97, 291] width 195 height 155
click at [87, 248] on link "Applicants" at bounding box center [112, 255] width 140 height 33
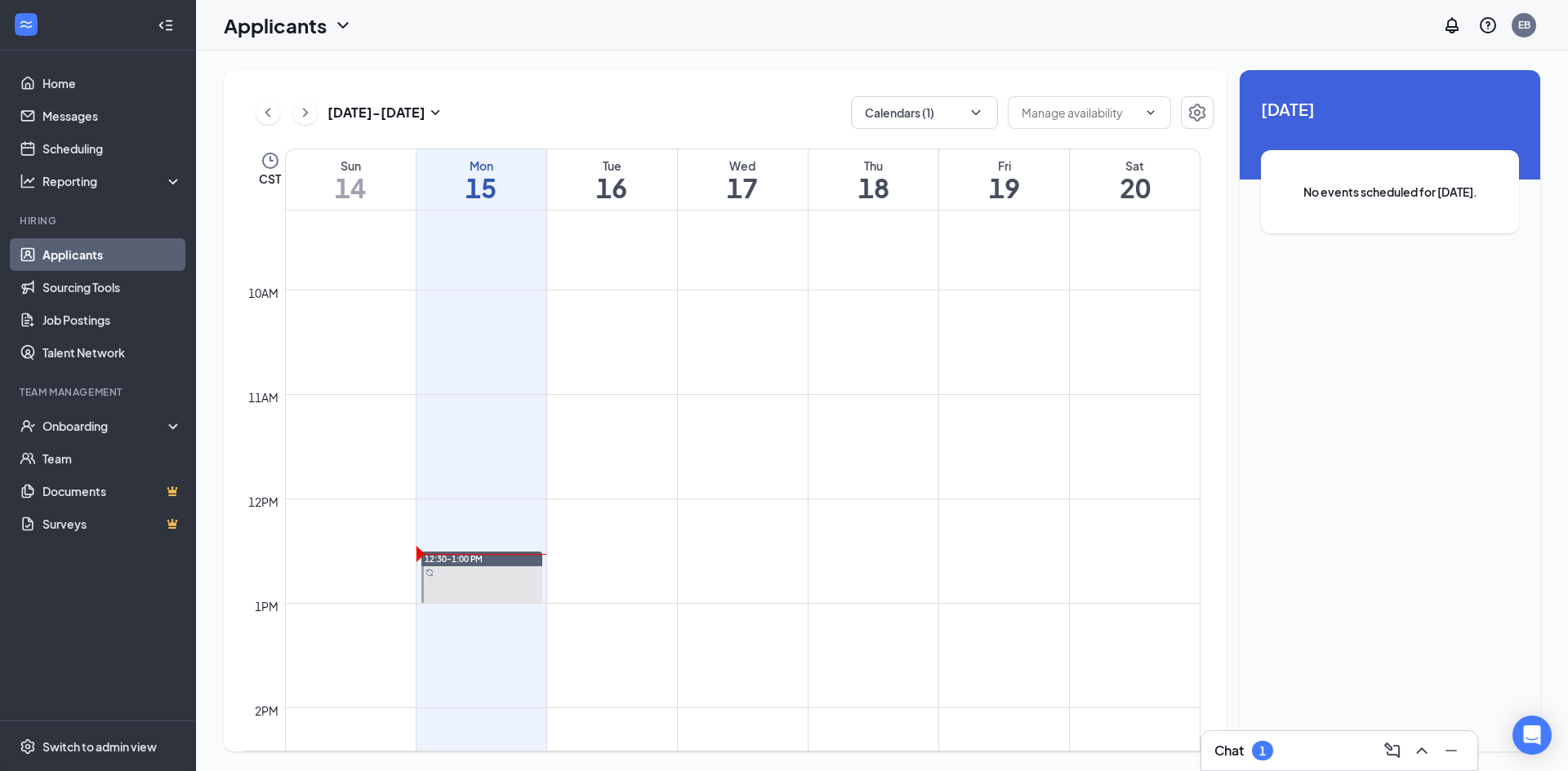
click at [125, 243] on link "Applicants" at bounding box center [112, 255] width 140 height 33
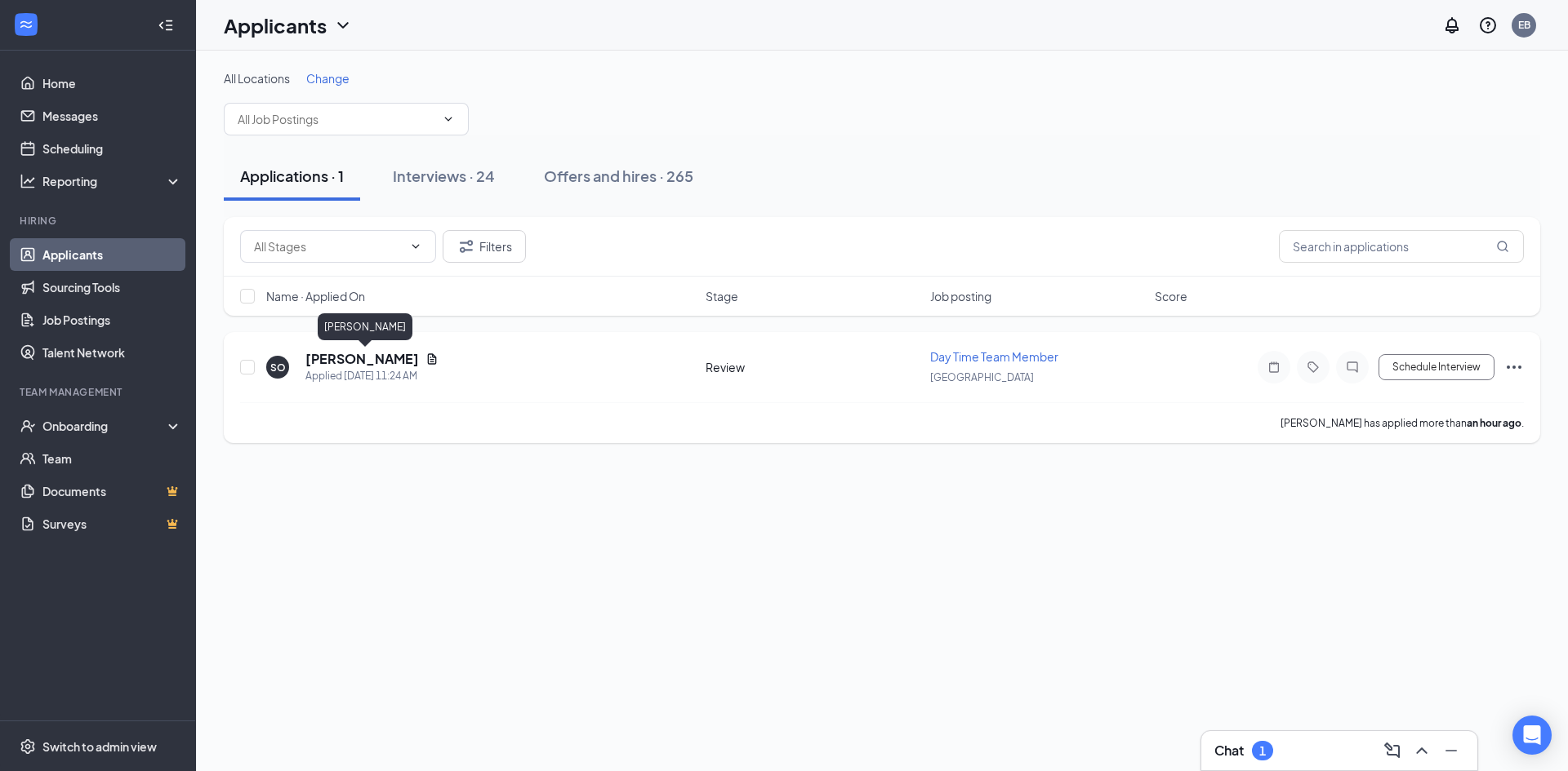
click at [410, 355] on h5 "Samantha Overstreet" at bounding box center [361, 359] width 114 height 18
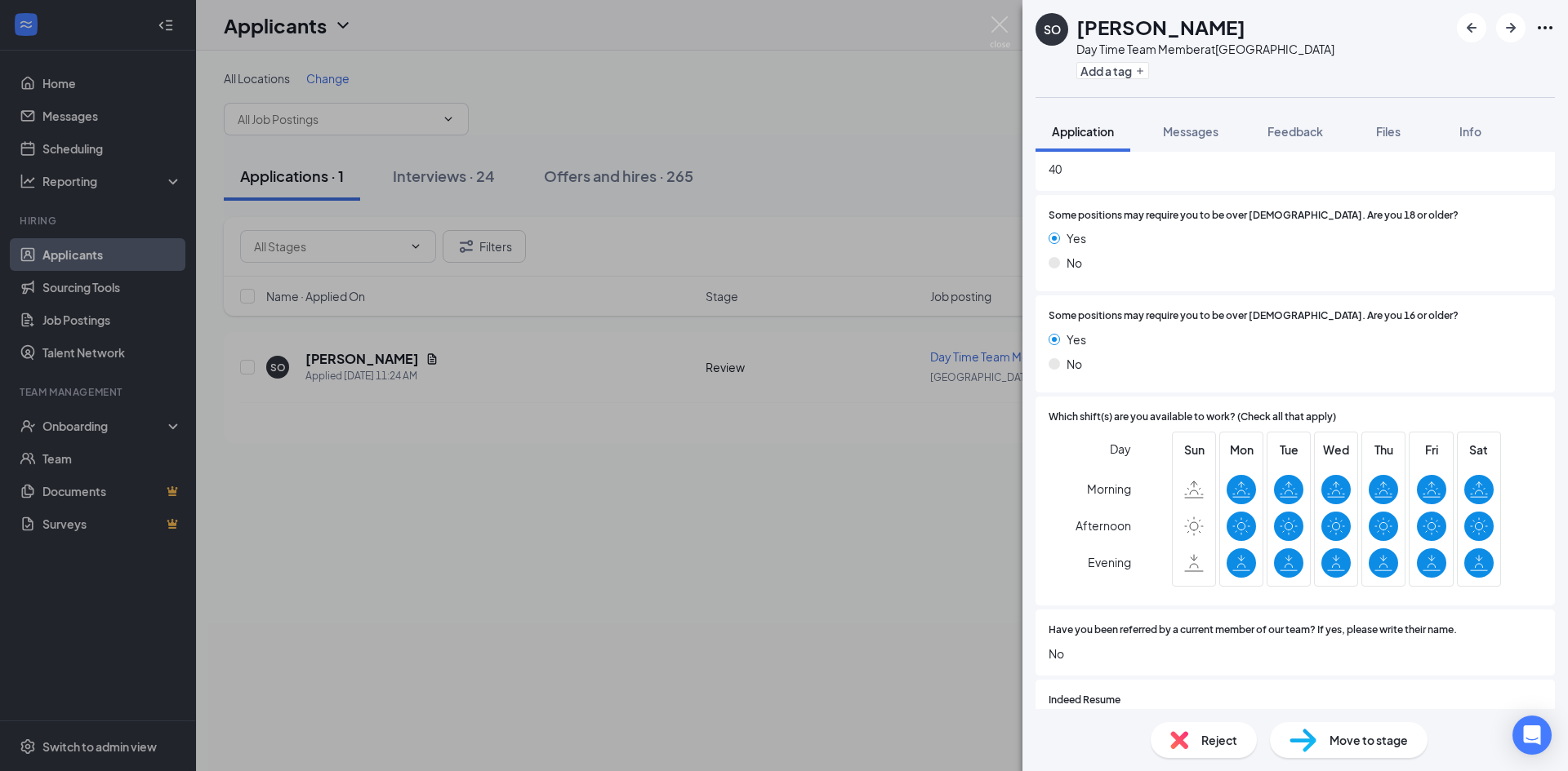
scroll to position [811, 0]
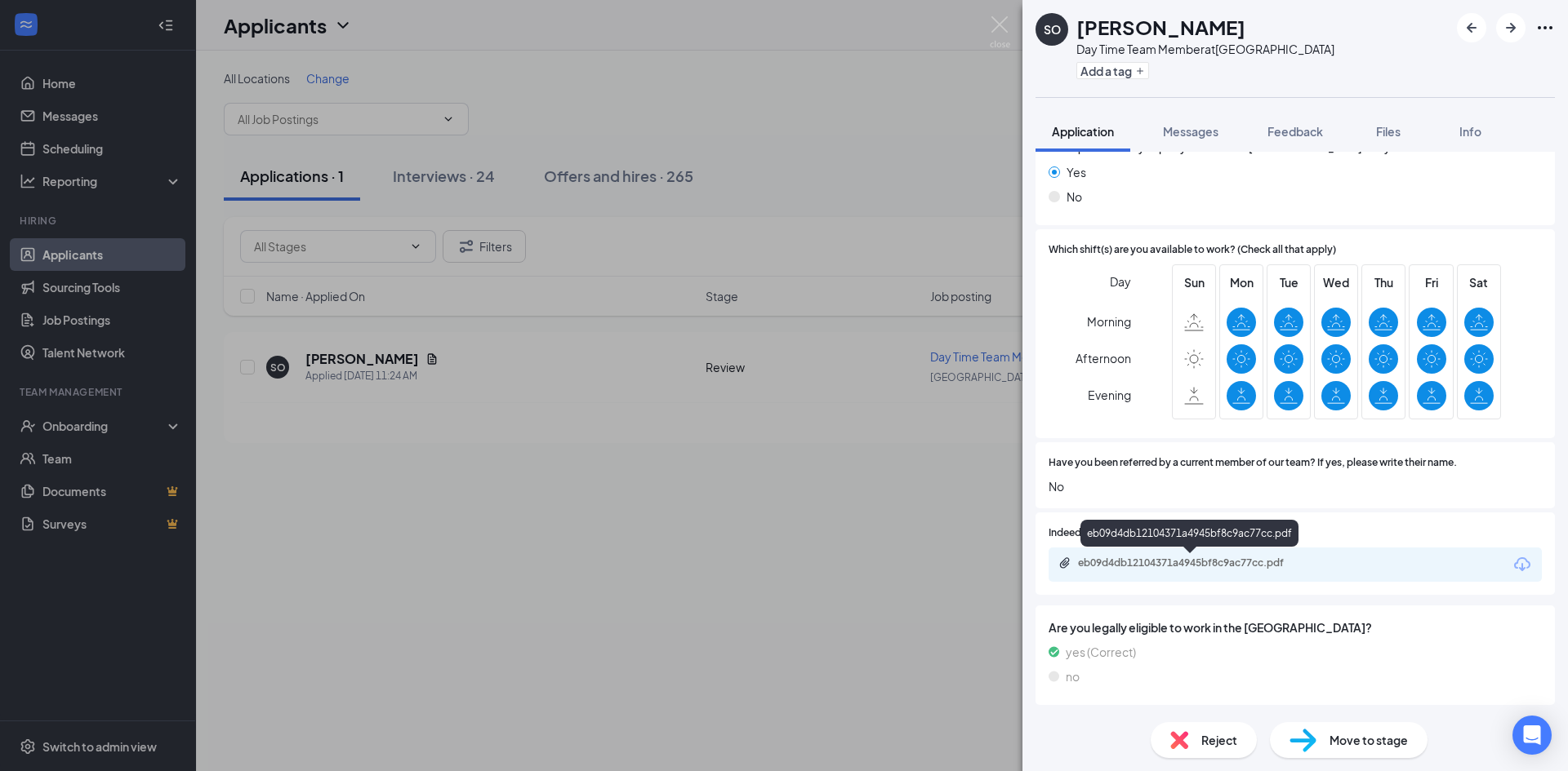
click at [1142, 562] on div "eb09d4db12104371a4945bf8c9ac77cc.pdf" at bounding box center [1193, 563] width 229 height 13
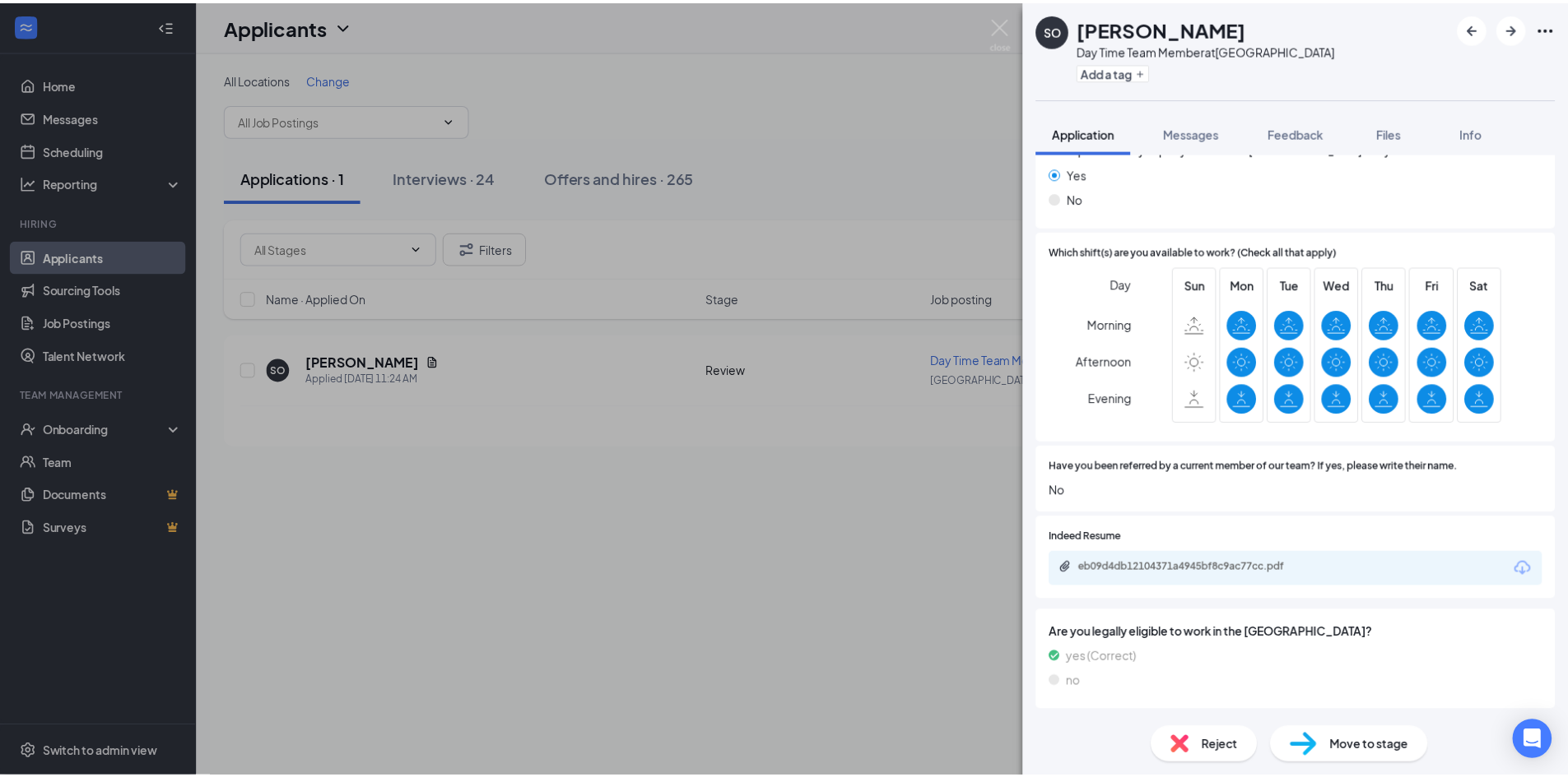
scroll to position [811, 0]
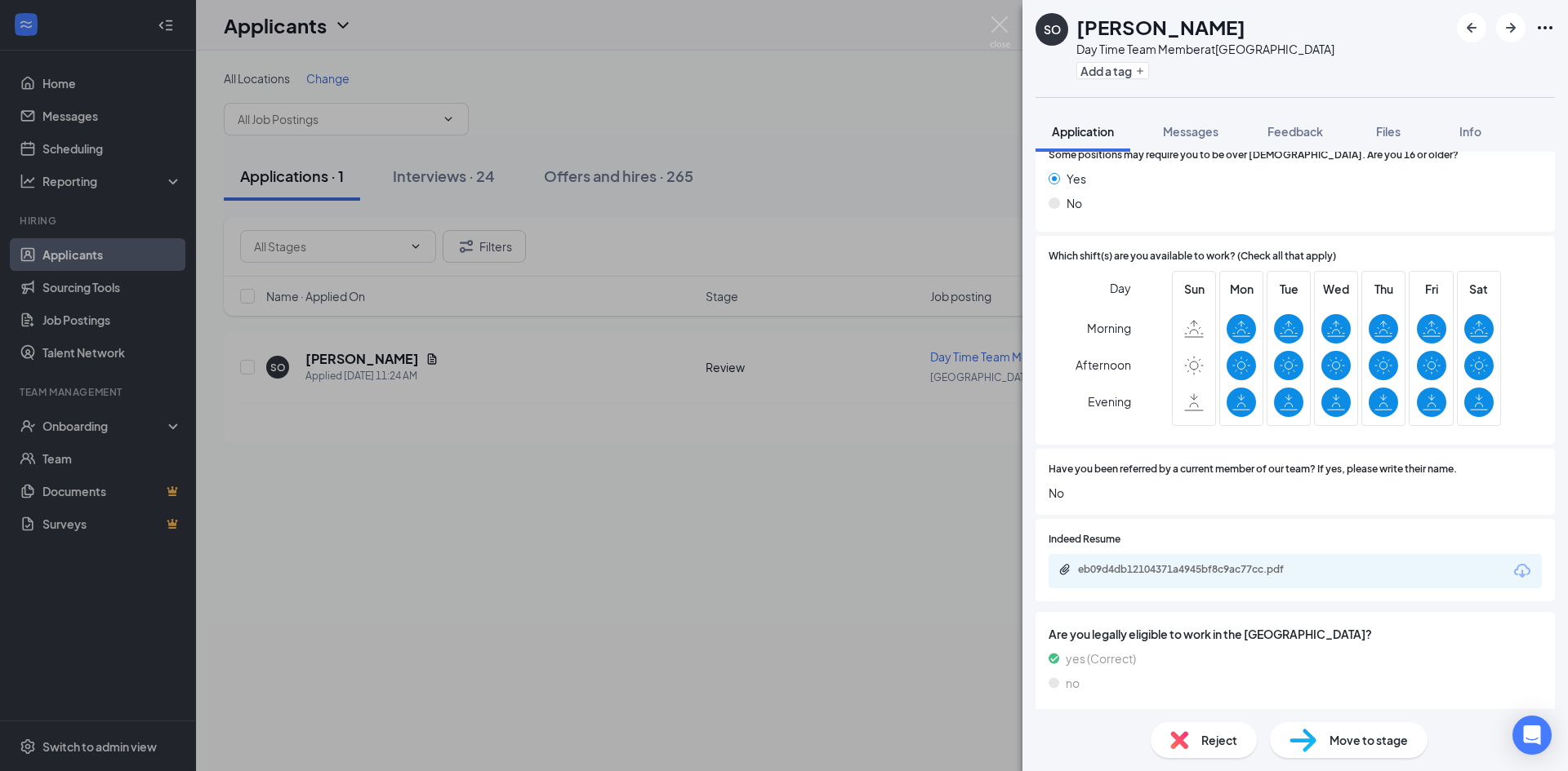
click at [1290, 740] on img at bounding box center [1303, 740] width 27 height 23
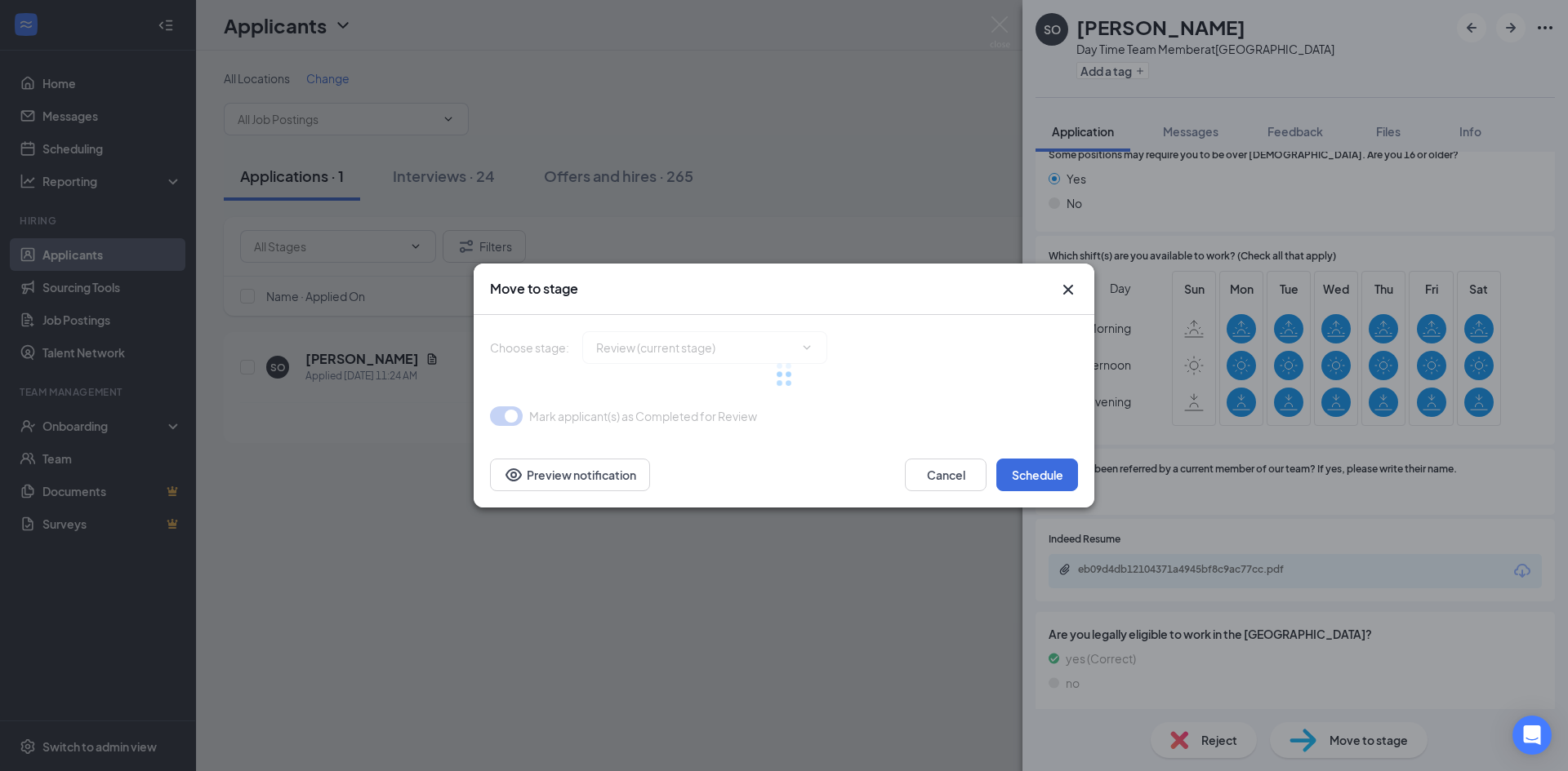
type input "Phone interview (next stage)"
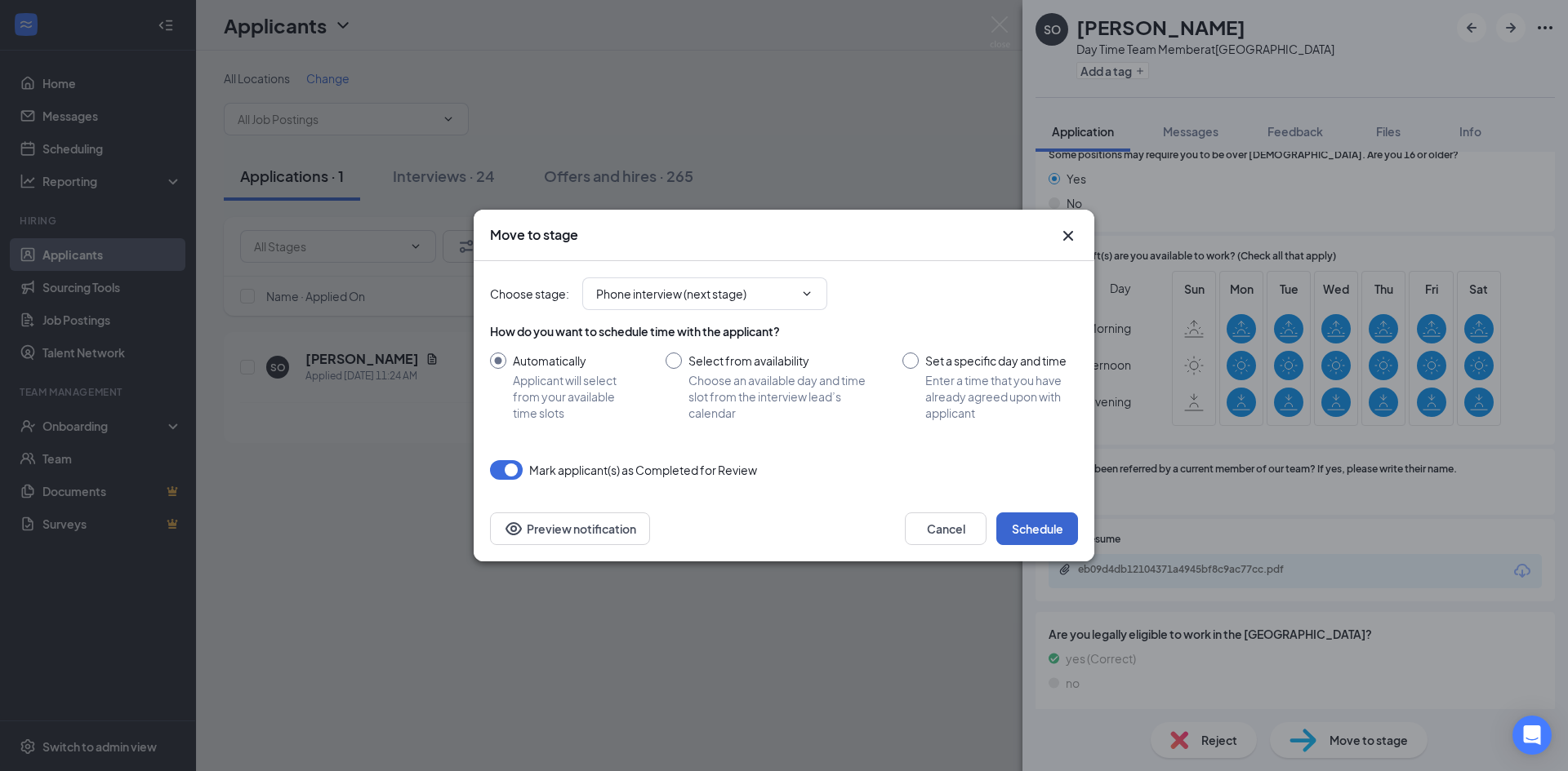
click at [1015, 479] on div "Mark applicant(s) as Completed for Review" at bounding box center [784, 470] width 588 height 20
click at [1026, 538] on button "Schedule" at bounding box center [1037, 529] width 81 height 33
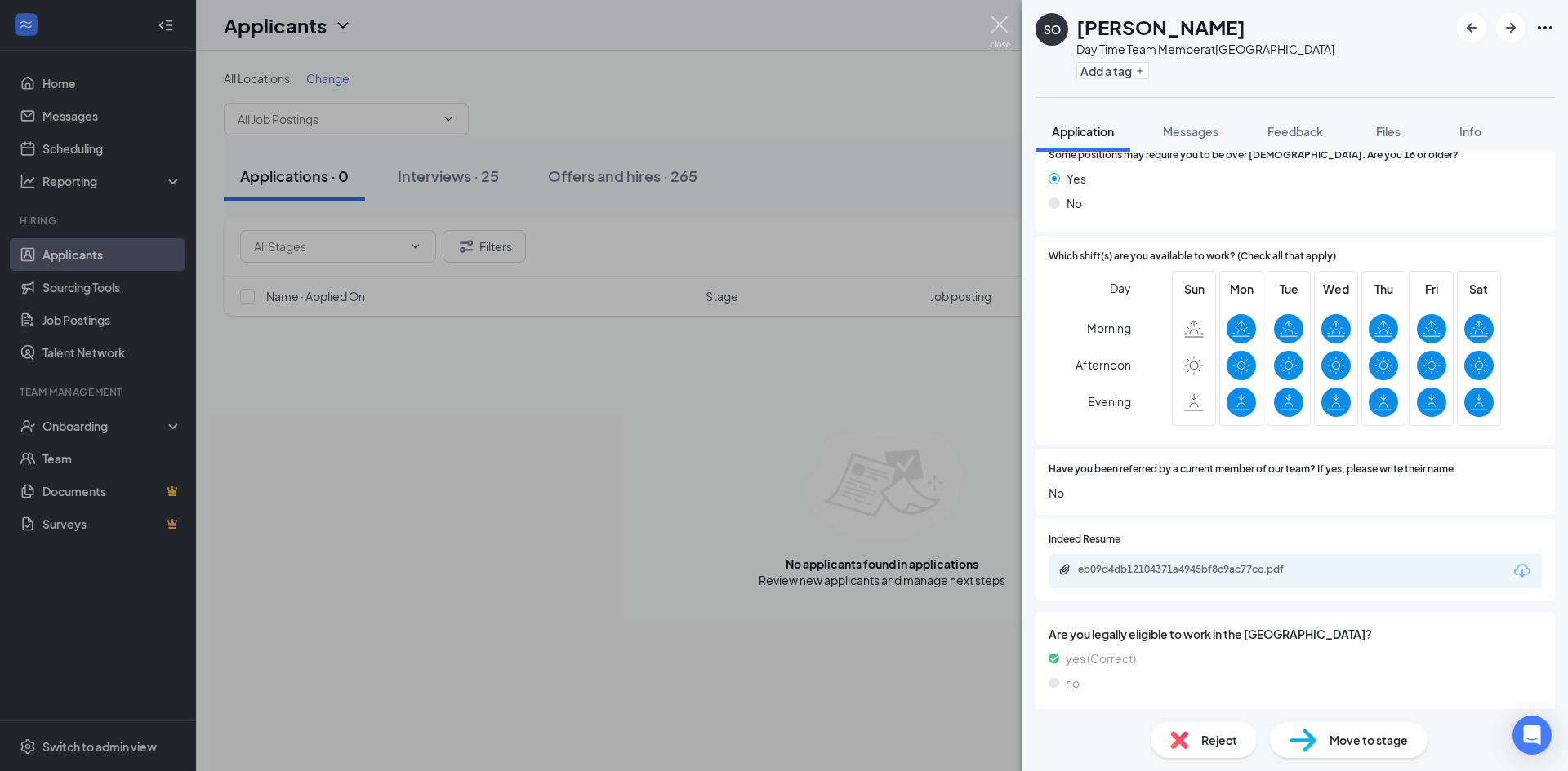
click at [992, 29] on img at bounding box center [1000, 32] width 21 height 32
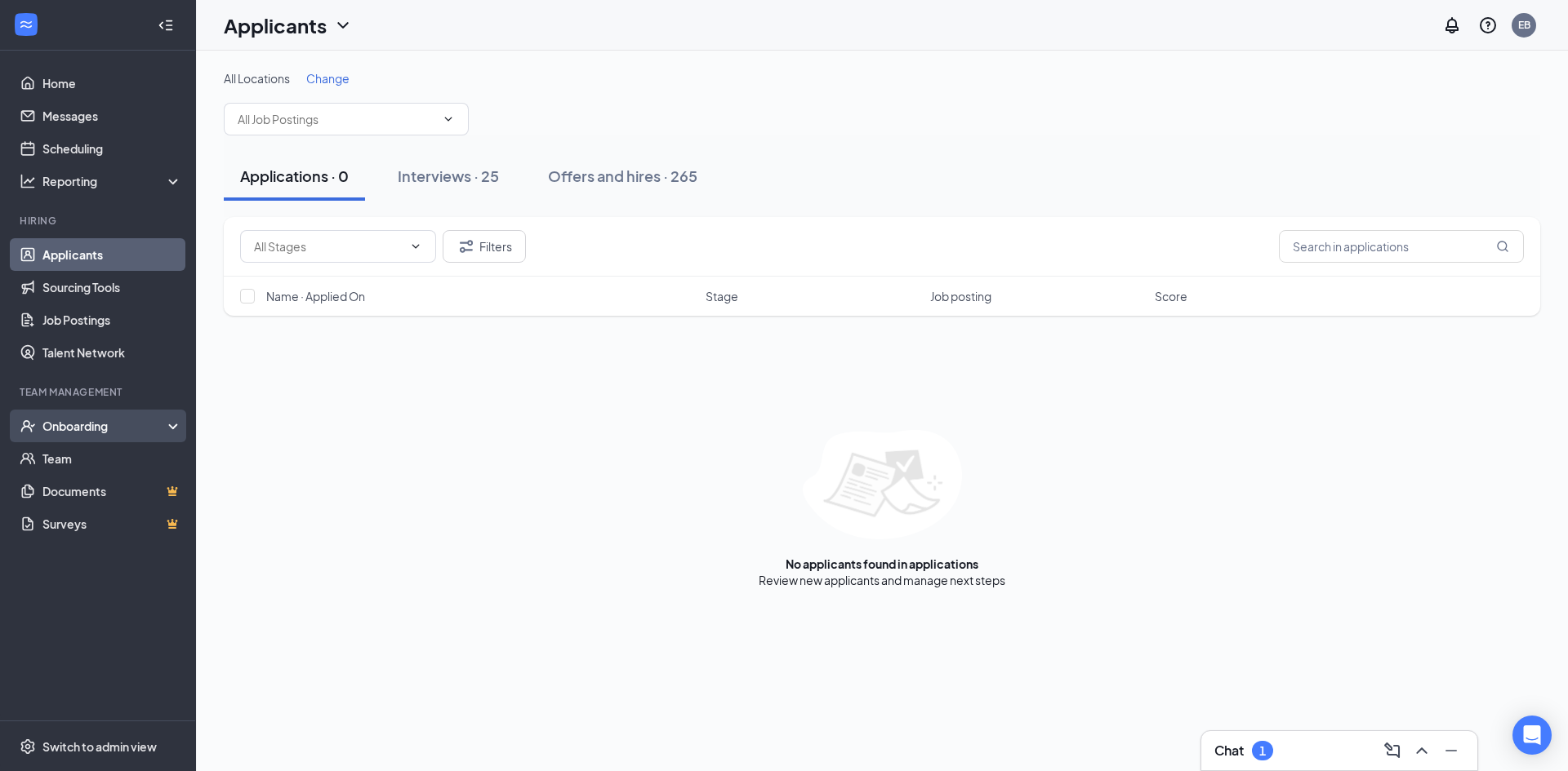
click at [123, 434] on div "Onboarding" at bounding box center [98, 426] width 196 height 33
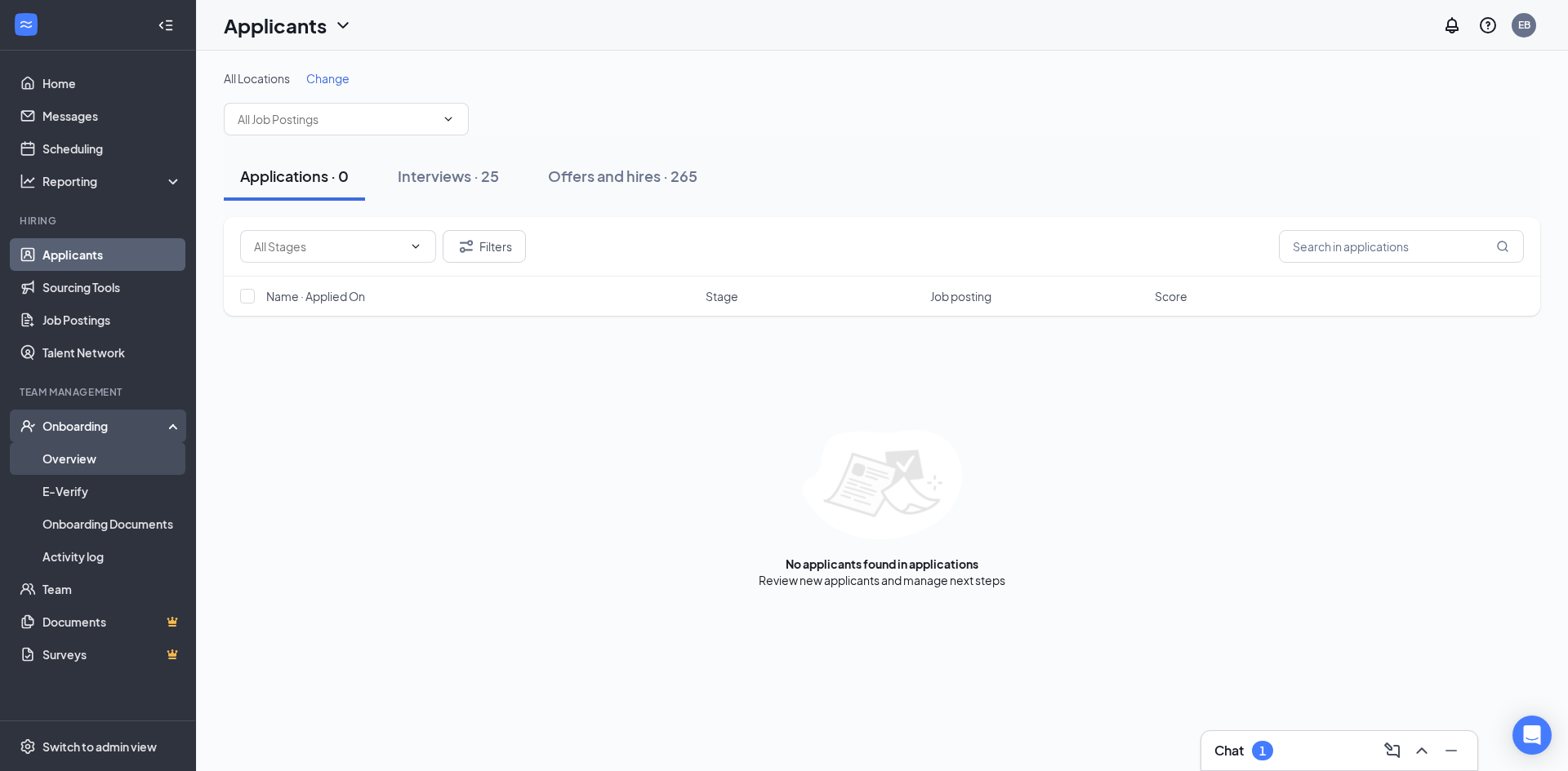
click at [140, 457] on link "Overview" at bounding box center [112, 459] width 140 height 33
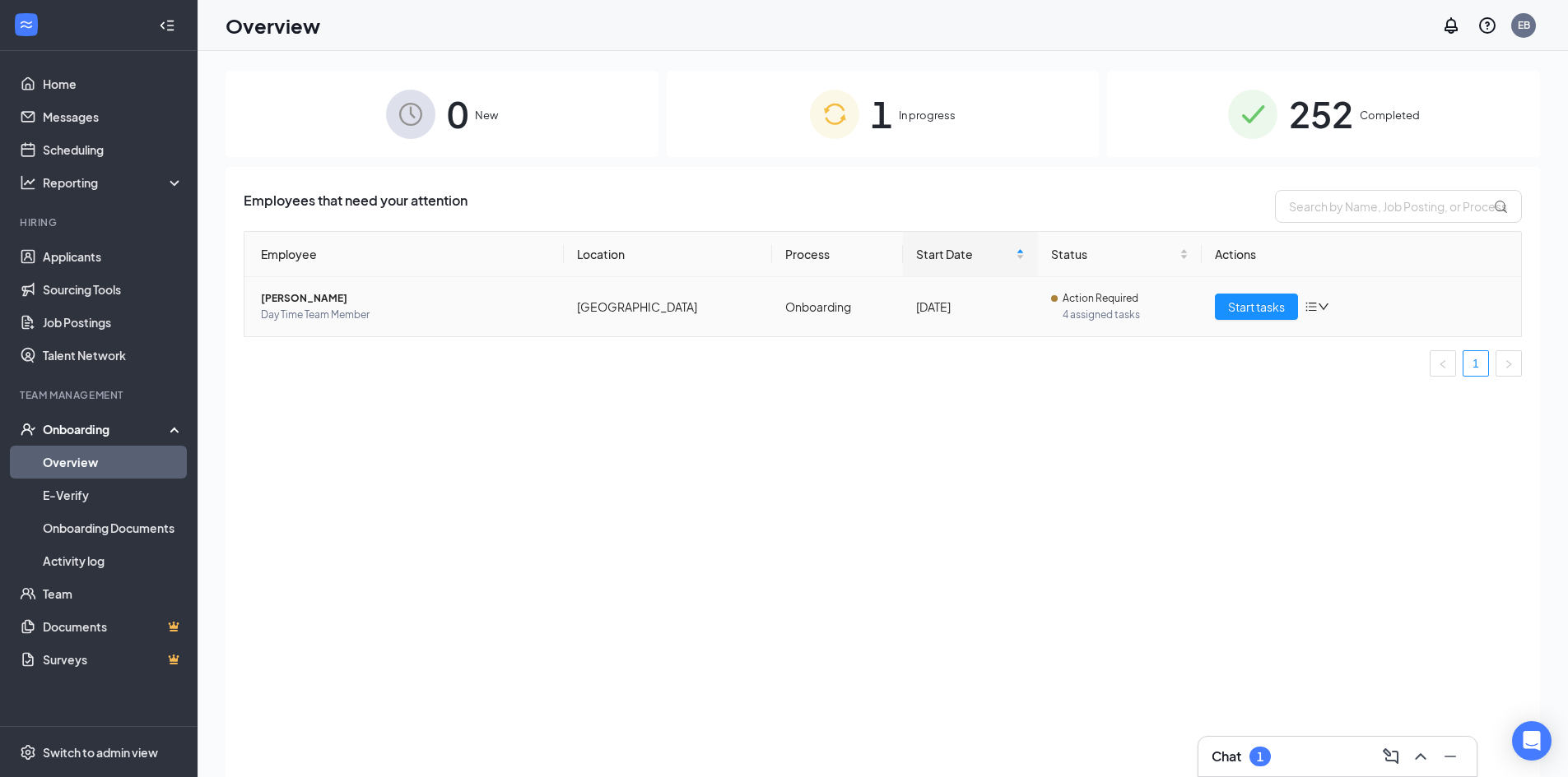
click at [303, 292] on span "[PERSON_NAME]" at bounding box center [406, 299] width 290 height 17
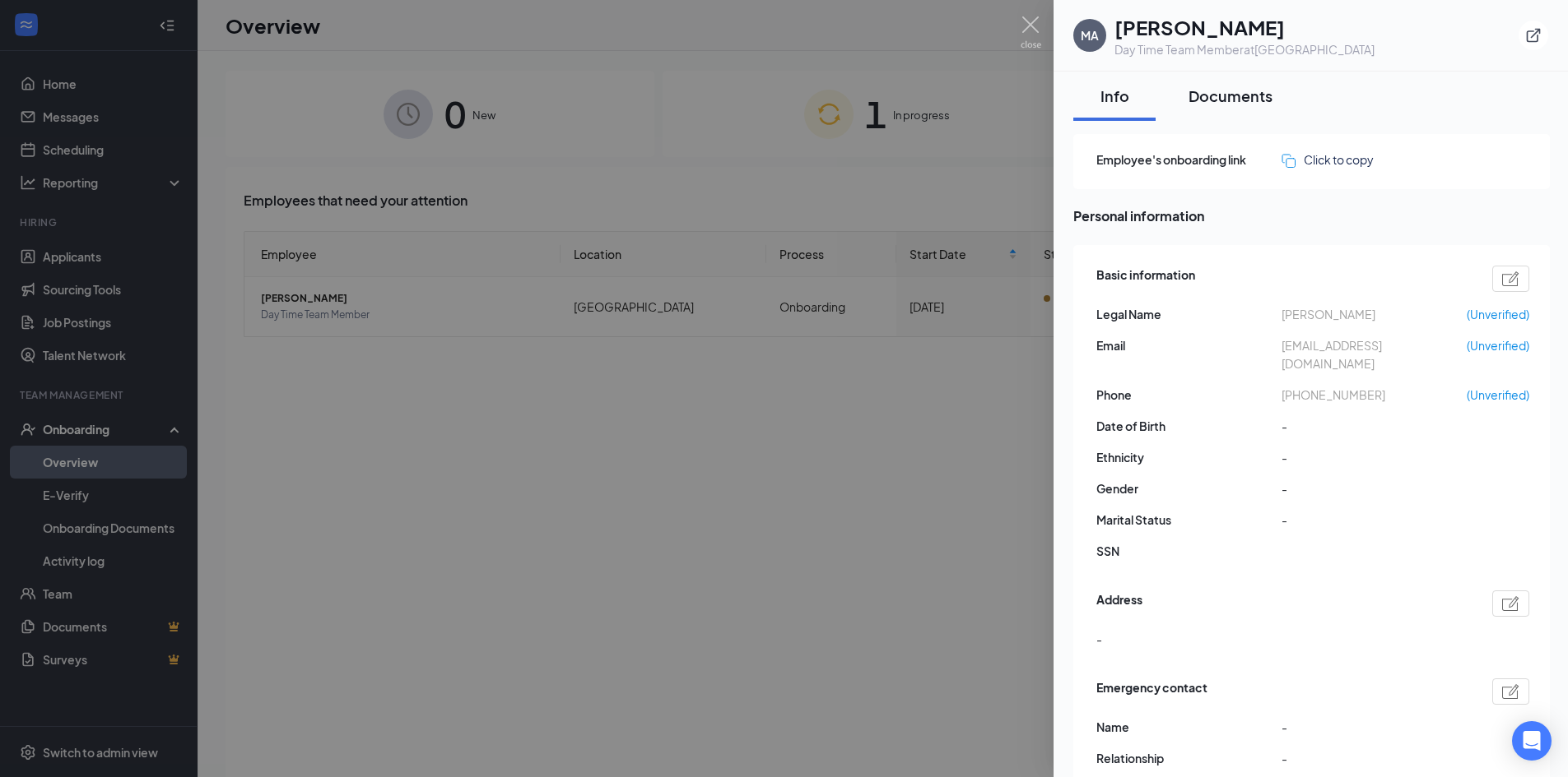
click at [1215, 93] on div "Documents" at bounding box center [1230, 96] width 84 height 21
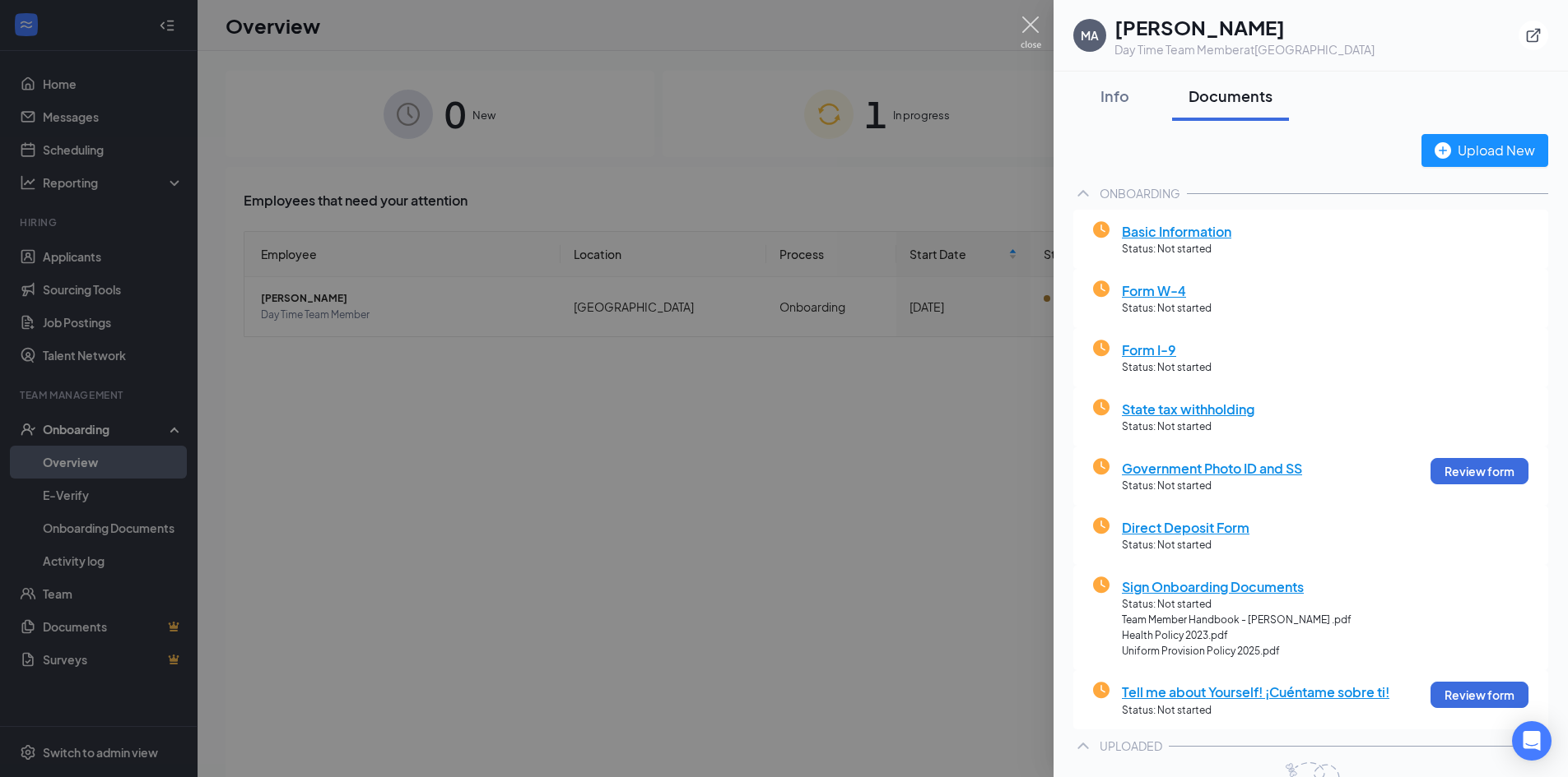
click at [1026, 25] on img at bounding box center [1031, 32] width 21 height 32
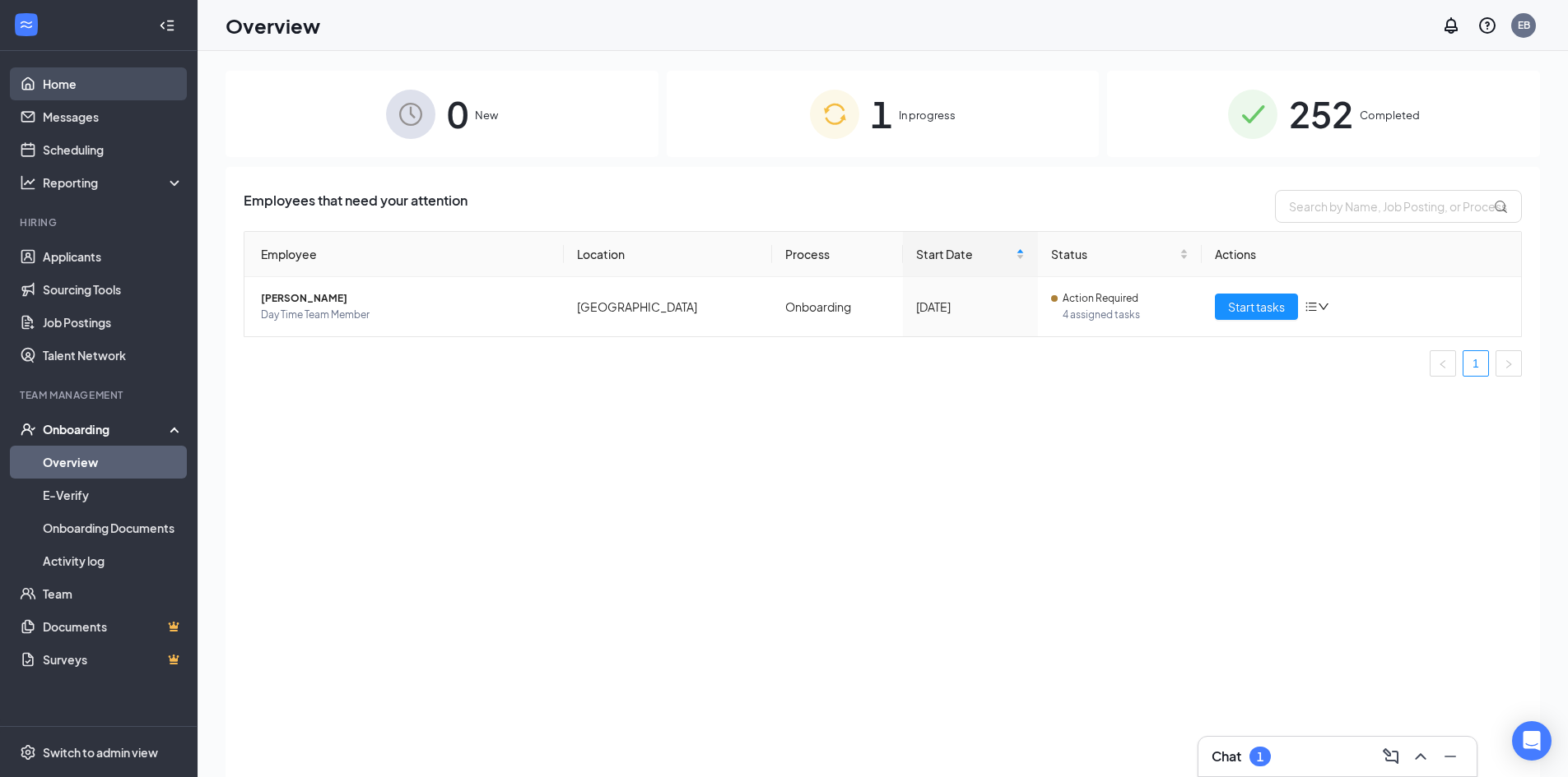
click at [110, 83] on link "Home" at bounding box center [113, 84] width 141 height 33
